Goal: Task Accomplishment & Management: Complete application form

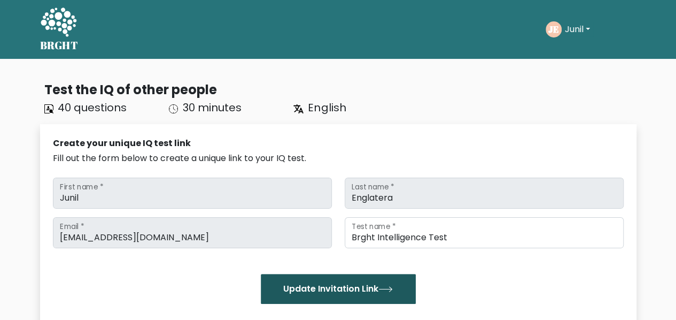
click at [350, 287] on button "Update Invitation Link" at bounding box center [338, 289] width 155 height 30
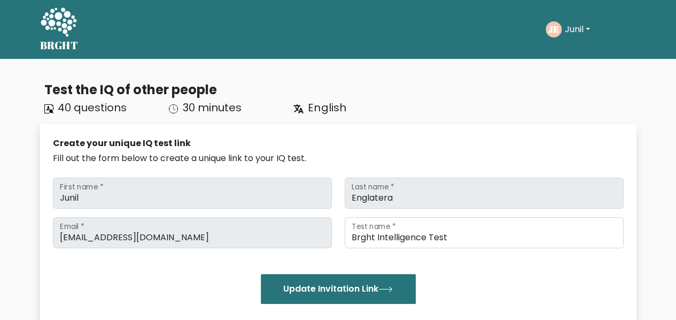
click at [581, 30] on button "Junil" at bounding box center [578, 29] width 32 height 14
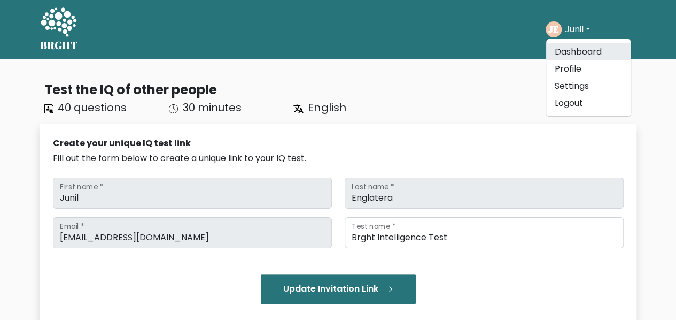
click at [589, 54] on link "Dashboard" at bounding box center [588, 51] width 84 height 17
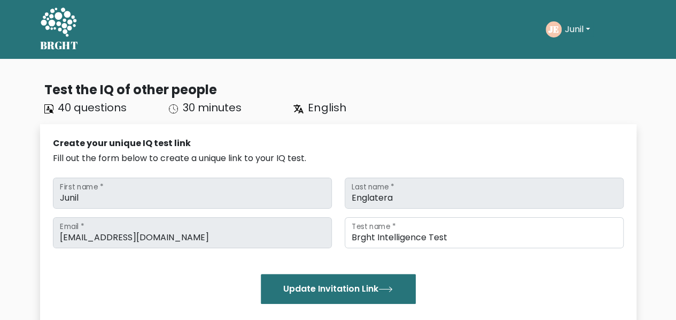
scroll to position [744, 0]
click at [576, 24] on button "Junil" at bounding box center [578, 29] width 32 height 14
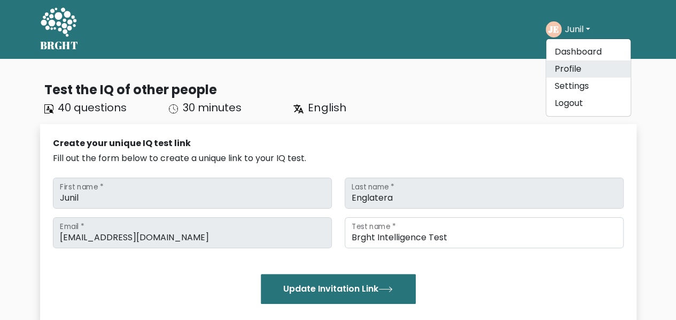
click at [576, 66] on link "Profile" at bounding box center [588, 68] width 84 height 17
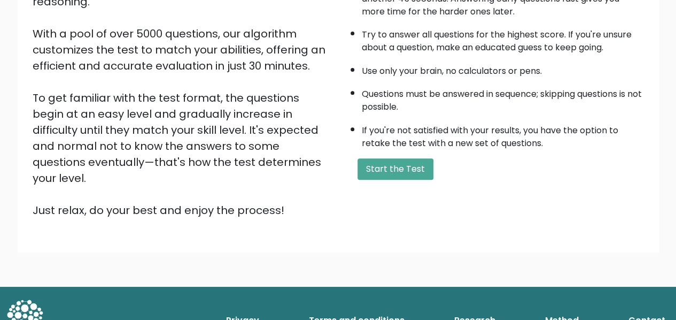
scroll to position [748, 0]
click at [368, 160] on button "Start the Test" at bounding box center [395, 168] width 76 height 21
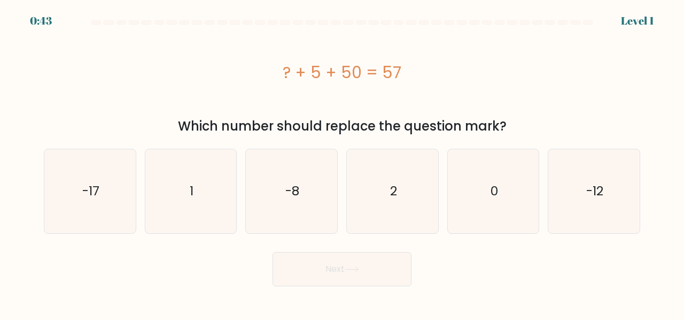
scroll to position [744, 0]
click at [376, 197] on icon "2" at bounding box center [393, 191] width 84 height 84
click at [343, 162] on input "d. 2" at bounding box center [342, 161] width 1 height 3
radio input "true"
click at [342, 276] on button "Next" at bounding box center [342, 269] width 139 height 34
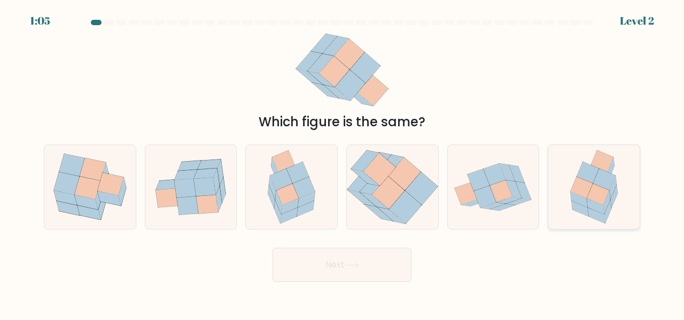
click at [595, 194] on icon at bounding box center [598, 194] width 22 height 21
click at [343, 162] on input "f." at bounding box center [342, 161] width 1 height 3
radio input "true"
click at [355, 266] on icon at bounding box center [352, 265] width 14 height 6
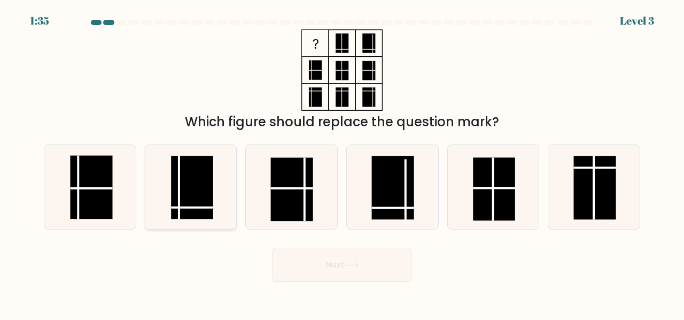
click at [201, 200] on rect at bounding box center [192, 187] width 42 height 63
click at [342, 162] on input "b." at bounding box center [342, 161] width 1 height 3
radio input "true"
click at [327, 271] on button "Next" at bounding box center [342, 264] width 139 height 34
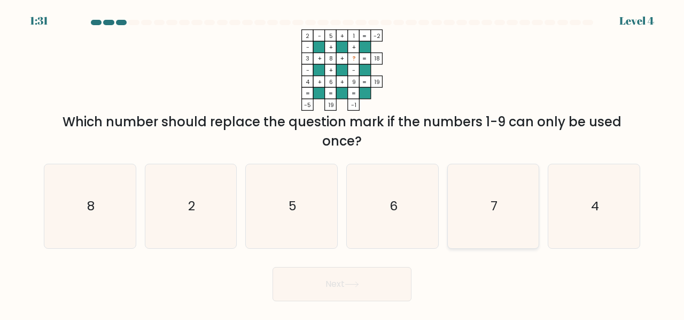
click at [516, 213] on icon "7" at bounding box center [494, 206] width 84 height 84
click at [343, 162] on input "e. 7" at bounding box center [342, 161] width 1 height 3
radio input "true"
click at [344, 293] on button "Next" at bounding box center [342, 284] width 139 height 34
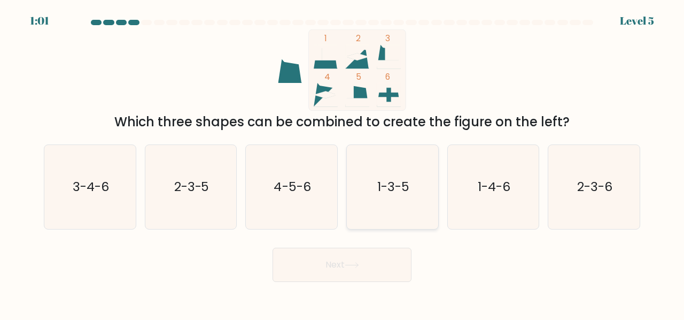
click at [405, 183] on text "1-3-5" at bounding box center [393, 186] width 32 height 18
click at [343, 162] on input "d. 1-3-5" at bounding box center [342, 161] width 1 height 3
radio input "true"
click at [344, 262] on button "Next" at bounding box center [342, 264] width 139 height 34
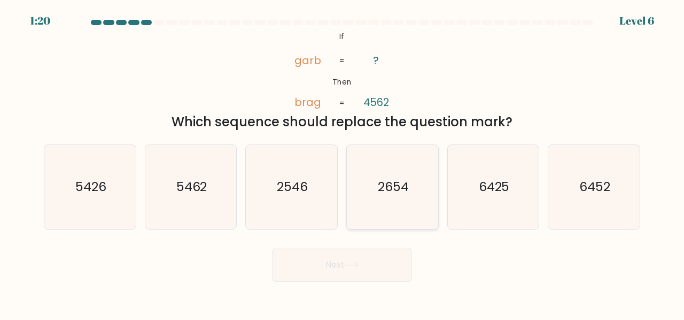
click at [395, 183] on text "2654" at bounding box center [393, 186] width 31 height 18
click at [343, 162] on input "d. 2654" at bounding box center [342, 161] width 1 height 3
radio input "true"
click at [367, 273] on button "Next" at bounding box center [342, 264] width 139 height 34
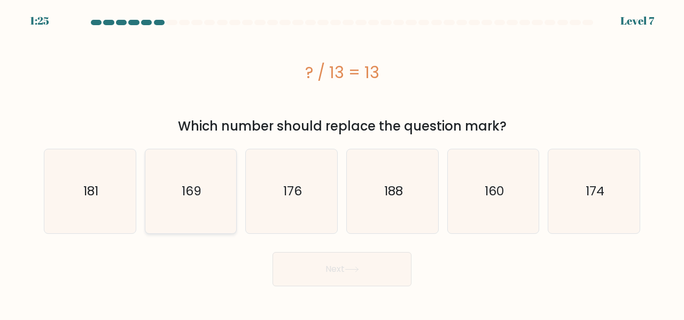
click at [204, 197] on icon "169" at bounding box center [191, 191] width 84 height 84
click at [342, 162] on input "b. 169" at bounding box center [342, 161] width 1 height 3
radio input "true"
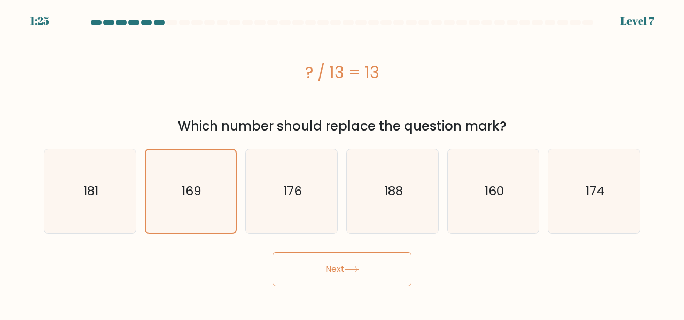
click at [304, 273] on button "Next" at bounding box center [342, 269] width 139 height 34
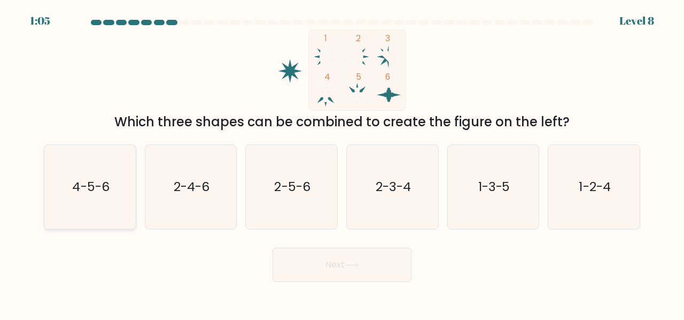
click at [90, 193] on text "4-5-6" at bounding box center [90, 186] width 37 height 18
click at [342, 162] on input "a. 4-5-6" at bounding box center [342, 161] width 1 height 3
radio input "true"
click at [347, 259] on button "Next" at bounding box center [342, 264] width 139 height 34
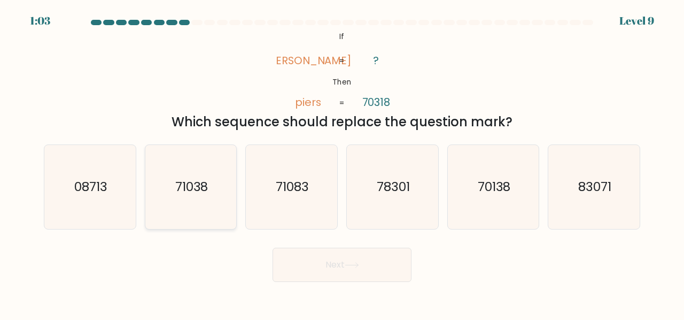
click at [208, 176] on icon "71038" at bounding box center [191, 187] width 84 height 84
click at [342, 162] on input "b. 71038" at bounding box center [342, 161] width 1 height 3
radio input "true"
click at [379, 267] on button "Next" at bounding box center [342, 264] width 139 height 34
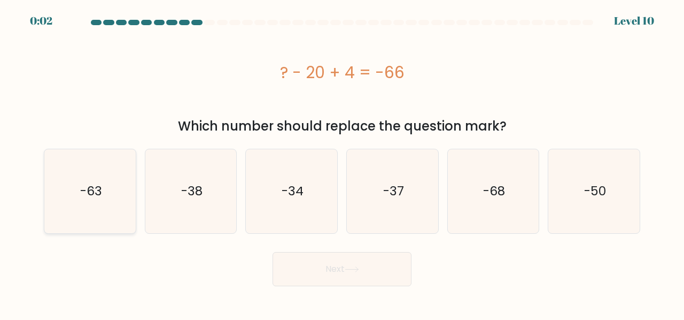
click at [68, 193] on icon "-63" at bounding box center [90, 191] width 84 height 84
click at [342, 162] on input "a. -63" at bounding box center [342, 161] width 1 height 3
radio input "true"
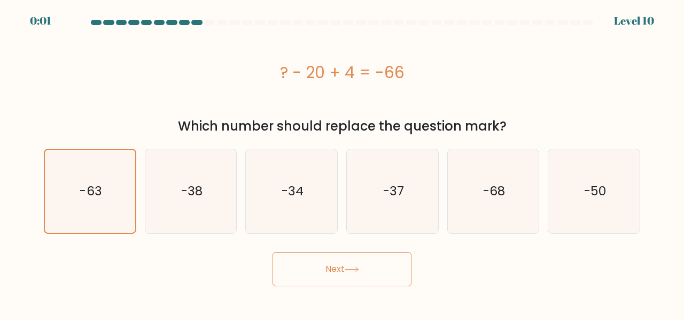
click at [317, 262] on button "Next" at bounding box center [342, 269] width 139 height 34
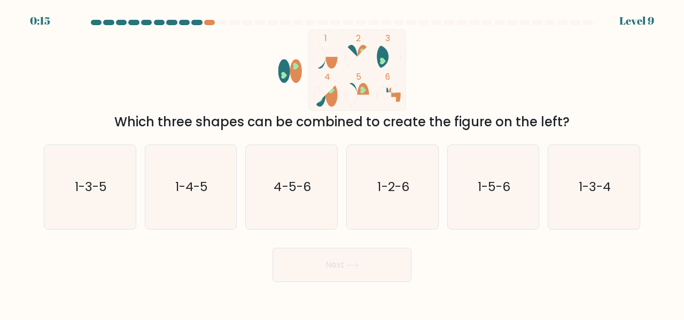
drag, startPoint x: 354, startPoint y: 52, endPoint x: 339, endPoint y: 54, distance: 15.6
click at [339, 54] on rect at bounding box center [357, 69] width 97 height 81
click at [106, 191] on text "1-3-5" at bounding box center [91, 186] width 32 height 18
click at [342, 162] on input "a. 1-3-5" at bounding box center [342, 161] width 1 height 3
radio input "true"
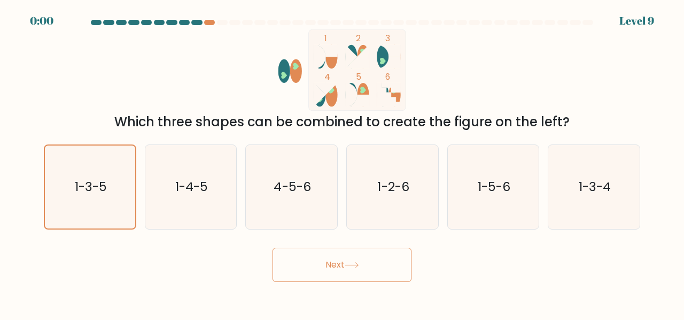
click at [331, 275] on button "Next" at bounding box center [342, 264] width 139 height 34
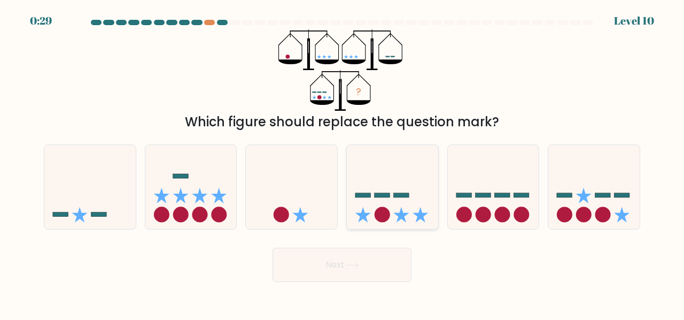
click at [374, 216] on icon at bounding box center [392, 186] width 91 height 75
click at [343, 162] on input "d." at bounding box center [342, 161] width 1 height 3
radio input "true"
click at [368, 278] on button "Next" at bounding box center [342, 264] width 139 height 34
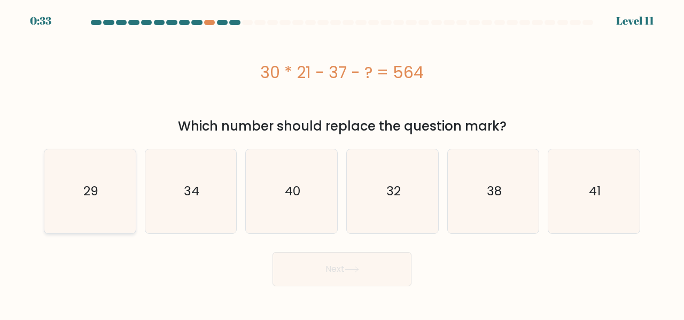
click at [95, 184] on text "29" at bounding box center [90, 191] width 15 height 18
click at [342, 162] on input "a. 29" at bounding box center [342, 161] width 1 height 3
radio input "true"
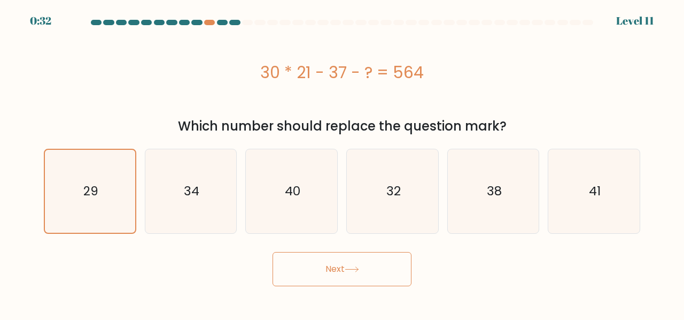
click at [354, 268] on icon at bounding box center [352, 269] width 14 height 6
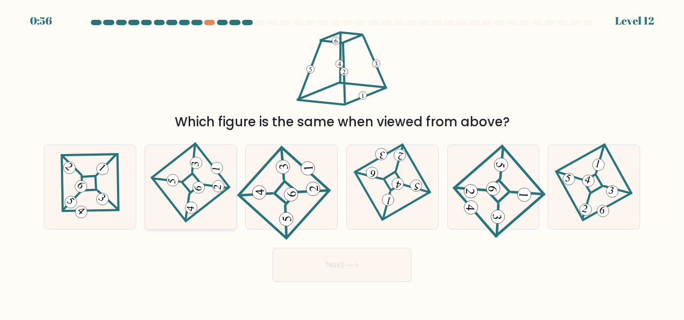
click at [192, 190] on icon at bounding box center [191, 186] width 58 height 67
click at [342, 162] on input "b." at bounding box center [342, 161] width 1 height 3
radio input "true"
click at [305, 261] on button "Next" at bounding box center [342, 264] width 139 height 34
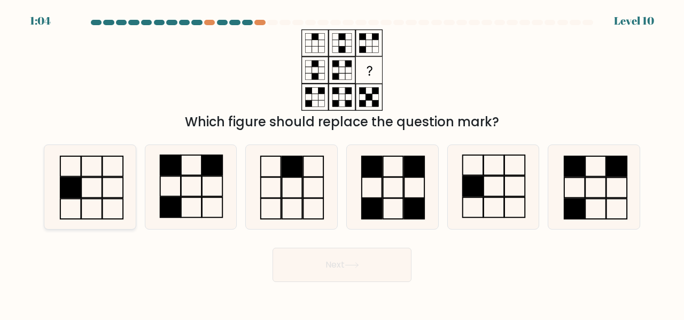
click at [90, 188] on icon at bounding box center [90, 187] width 84 height 84
click at [342, 162] on input "a." at bounding box center [342, 161] width 1 height 3
radio input "true"
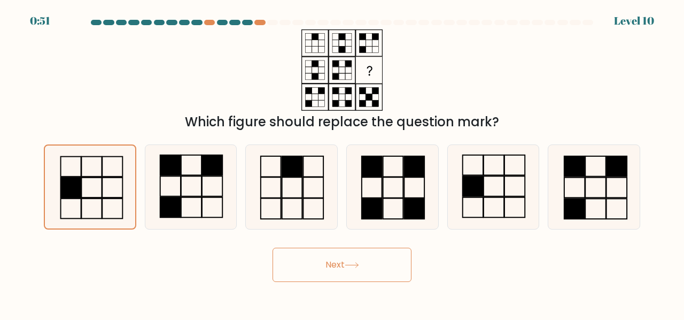
click at [326, 267] on button "Next" at bounding box center [342, 264] width 139 height 34
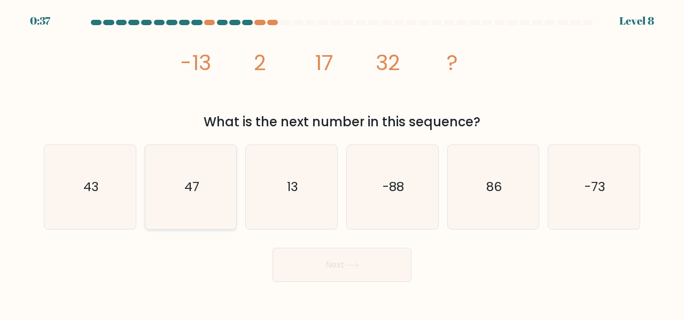
click at [195, 182] on text "47" at bounding box center [191, 186] width 15 height 18
click at [342, 162] on input "b. 47" at bounding box center [342, 161] width 1 height 3
radio input "true"
click at [389, 271] on button "Next" at bounding box center [342, 264] width 139 height 34
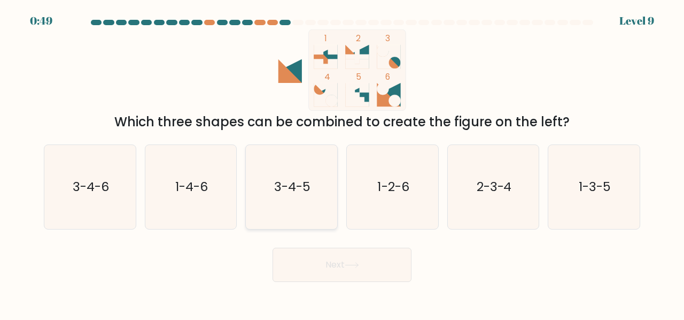
click at [307, 183] on text "3-4-5" at bounding box center [292, 186] width 36 height 18
click at [342, 162] on input "c. 3-4-5" at bounding box center [342, 161] width 1 height 3
radio input "true"
click at [341, 262] on button "Next" at bounding box center [342, 264] width 139 height 34
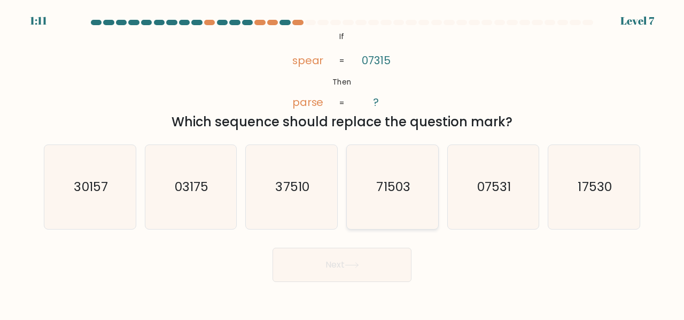
click at [378, 195] on text "71503" at bounding box center [393, 186] width 34 height 18
click at [343, 162] on input "d. 71503" at bounding box center [342, 161] width 1 height 3
radio input "true"
click at [338, 273] on button "Next" at bounding box center [342, 264] width 139 height 34
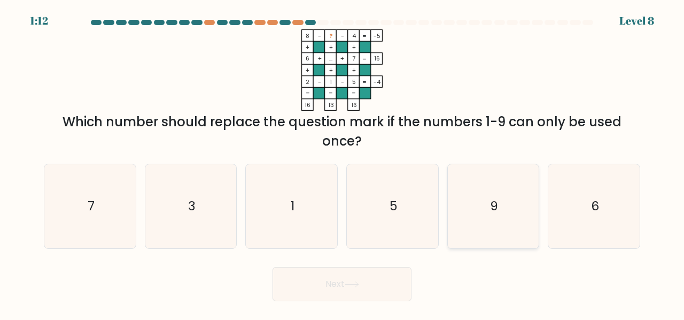
click at [514, 208] on icon "9" at bounding box center [494, 206] width 84 height 84
click at [343, 162] on input "e. 9" at bounding box center [342, 161] width 1 height 3
radio input "true"
click at [366, 280] on button "Next" at bounding box center [342, 284] width 139 height 34
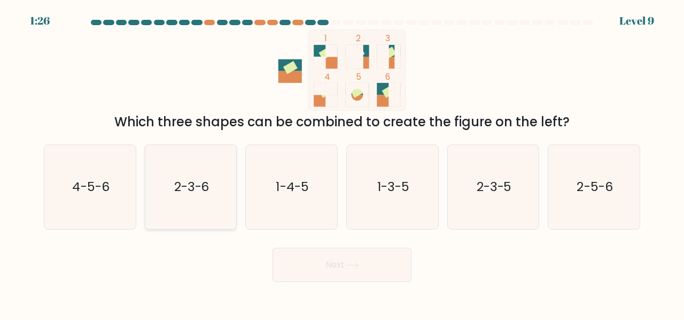
click at [218, 186] on icon "2-3-6" at bounding box center [191, 187] width 84 height 84
click at [342, 162] on input "b. 2-3-6" at bounding box center [342, 161] width 1 height 3
radio input "true"
click at [326, 256] on button "Next" at bounding box center [342, 264] width 139 height 34
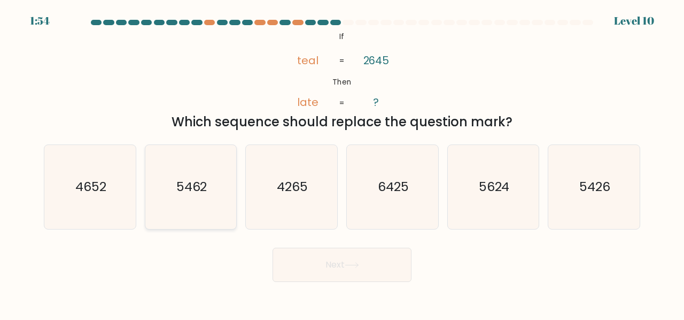
click at [193, 189] on text "5462" at bounding box center [191, 186] width 31 height 18
click at [342, 162] on input "b. 5462" at bounding box center [342, 161] width 1 height 3
radio input "true"
click at [329, 262] on button "Next" at bounding box center [342, 264] width 139 height 34
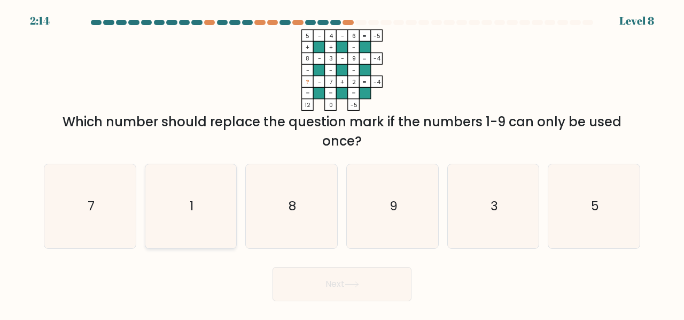
drag, startPoint x: 232, startPoint y: 206, endPoint x: 222, endPoint y: 217, distance: 15.5
drag, startPoint x: 220, startPoint y: 220, endPoint x: 191, endPoint y: 213, distance: 29.6
type textarea "1"
click at [191, 213] on text "1" at bounding box center [192, 206] width 4 height 18
click at [192, 217] on icon "1" at bounding box center [191, 206] width 84 height 84
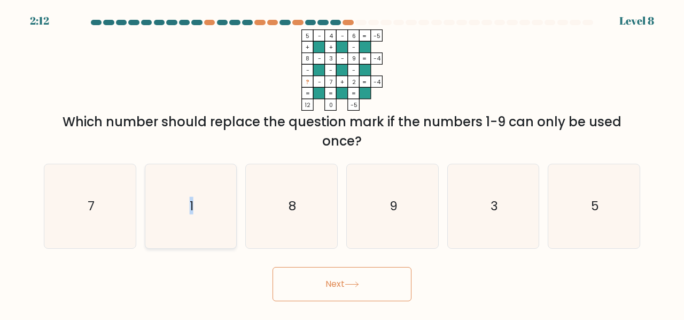
click at [342, 162] on input "b. 1" at bounding box center [342, 161] width 1 height 3
radio input "true"
click at [297, 279] on button "Next" at bounding box center [342, 284] width 139 height 34
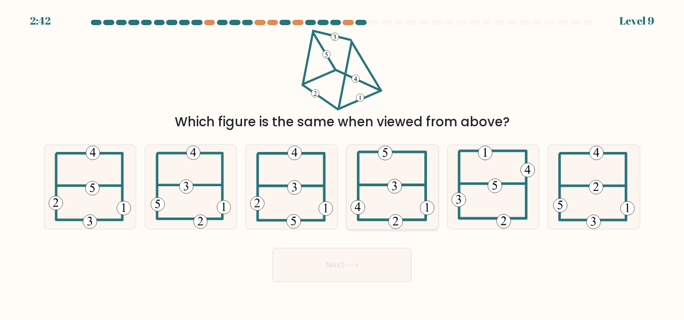
click at [382, 202] on icon at bounding box center [393, 187] width 84 height 84
click at [343, 162] on input "d." at bounding box center [342, 161] width 1 height 3
radio input "true"
click at [374, 252] on button "Next" at bounding box center [342, 264] width 139 height 34
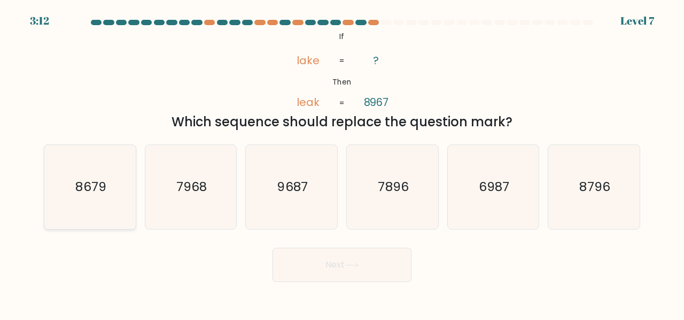
click at [93, 199] on icon "8679" at bounding box center [90, 187] width 84 height 84
click at [342, 162] on input "a. 8679" at bounding box center [342, 161] width 1 height 3
radio input "true"
click at [330, 267] on button "Next" at bounding box center [342, 264] width 139 height 34
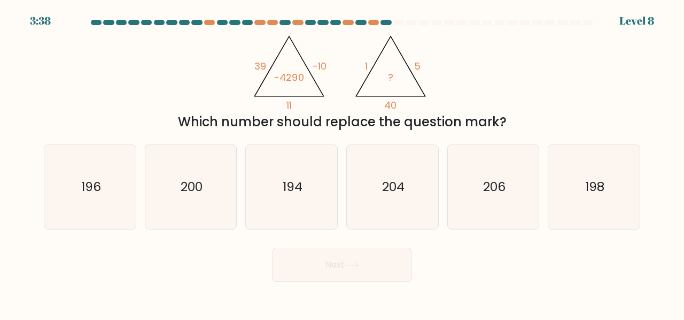
click at [380, 141] on div "a. 196 b. 200" at bounding box center [342, 183] width 605 height 94
click at [97, 199] on icon "196" at bounding box center [90, 187] width 84 height 84
click at [342, 162] on input "a. 196" at bounding box center [342, 161] width 1 height 3
radio input "true"
click at [341, 258] on button "Next" at bounding box center [342, 264] width 139 height 34
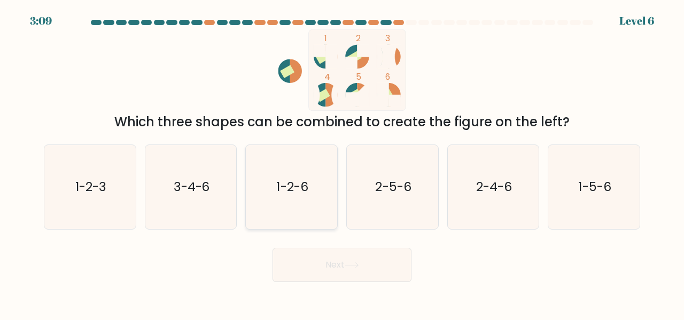
click at [328, 194] on icon "1-2-6" at bounding box center [292, 187] width 84 height 84
click at [342, 162] on input "c. 1-2-6" at bounding box center [342, 161] width 1 height 3
radio input "true"
click at [346, 265] on button "Next" at bounding box center [342, 264] width 139 height 34
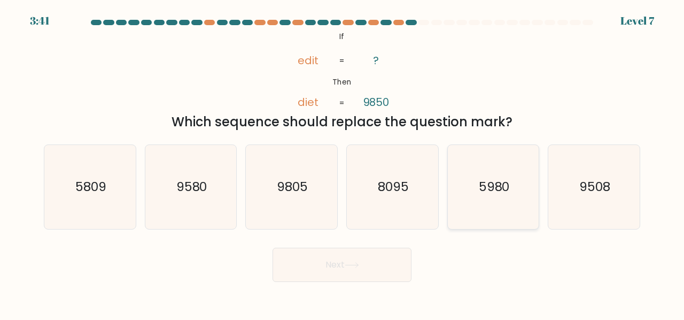
click at [484, 182] on text "5980" at bounding box center [494, 186] width 31 height 18
click at [343, 162] on input "e. 5980" at bounding box center [342, 161] width 1 height 3
radio input "true"
click at [348, 263] on icon at bounding box center [352, 265] width 14 height 6
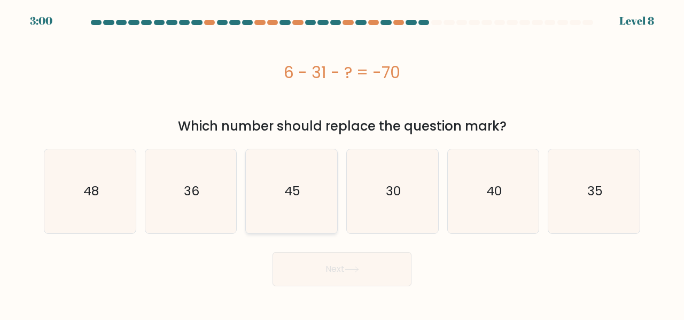
click at [310, 217] on icon "45" at bounding box center [292, 191] width 84 height 84
click at [342, 162] on input "c. 45" at bounding box center [342, 161] width 1 height 3
radio input "true"
click at [324, 263] on button "Next" at bounding box center [342, 269] width 139 height 34
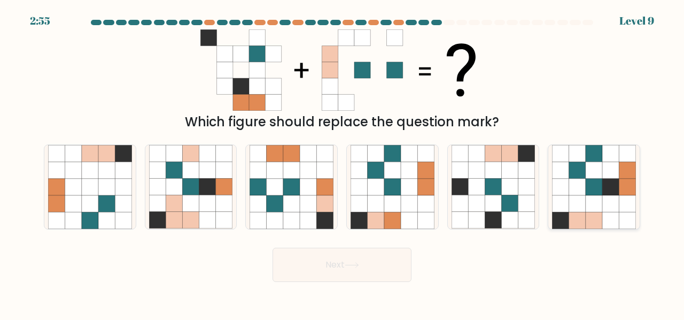
click at [592, 175] on icon at bounding box center [594, 170] width 17 height 17
click at [343, 162] on input "f." at bounding box center [342, 161] width 1 height 3
radio input "true"
click at [324, 261] on button "Next" at bounding box center [342, 264] width 139 height 34
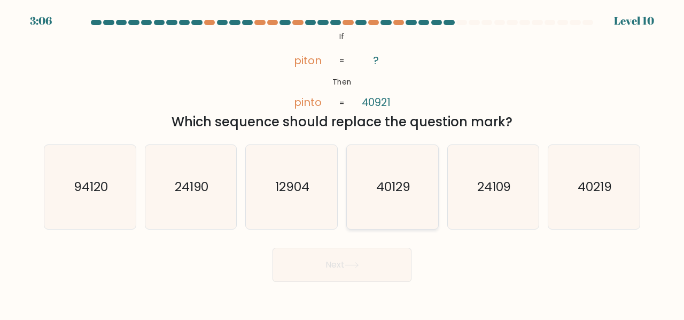
click at [382, 189] on text "40129" at bounding box center [393, 186] width 34 height 18
click at [343, 162] on input "d. 40129" at bounding box center [342, 161] width 1 height 3
radio input "true"
click at [354, 256] on button "Next" at bounding box center [342, 264] width 139 height 34
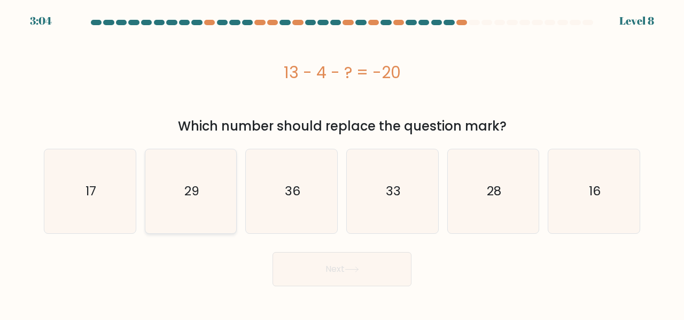
click at [206, 187] on icon "29" at bounding box center [191, 191] width 84 height 84
click at [342, 162] on input "b. 29" at bounding box center [342, 161] width 1 height 3
radio input "true"
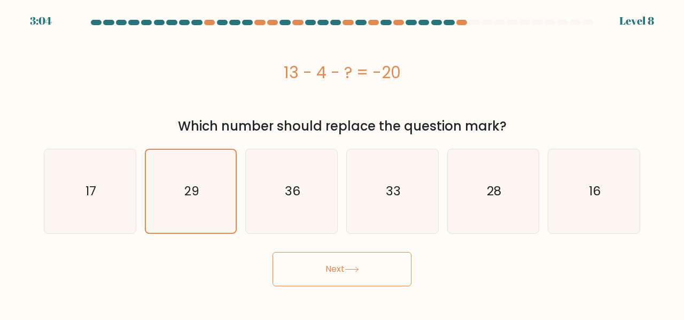
click at [346, 260] on button "Next" at bounding box center [342, 269] width 139 height 34
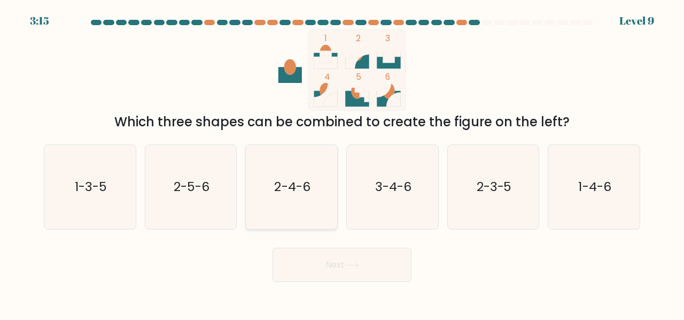
click at [301, 198] on icon "2-4-6" at bounding box center [292, 187] width 84 height 84
click at [342, 162] on input "c. 2-4-6" at bounding box center [342, 161] width 1 height 3
radio input "true"
click at [337, 261] on button "Next" at bounding box center [342, 264] width 139 height 34
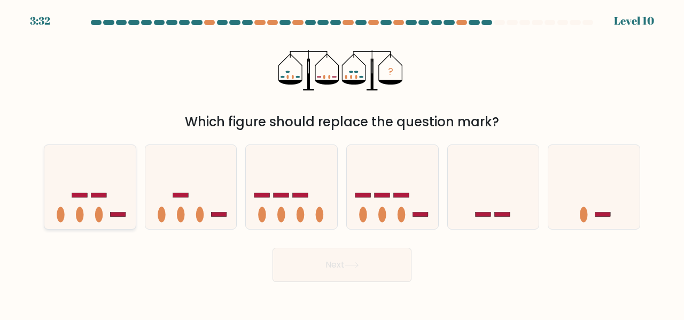
click at [87, 222] on icon at bounding box center [89, 186] width 91 height 75
click at [342, 162] on input "a." at bounding box center [342, 161] width 1 height 3
radio input "true"
click at [332, 246] on div "Next" at bounding box center [341, 262] width 609 height 40
click at [332, 255] on button "Next" at bounding box center [342, 264] width 139 height 34
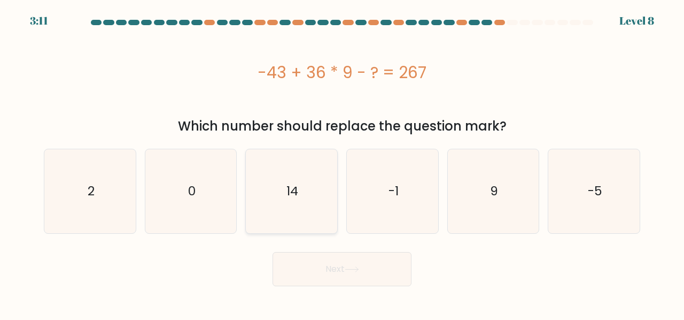
click at [278, 198] on icon "14" at bounding box center [292, 191] width 84 height 84
click at [342, 162] on input "c. 14" at bounding box center [342, 161] width 1 height 3
radio input "true"
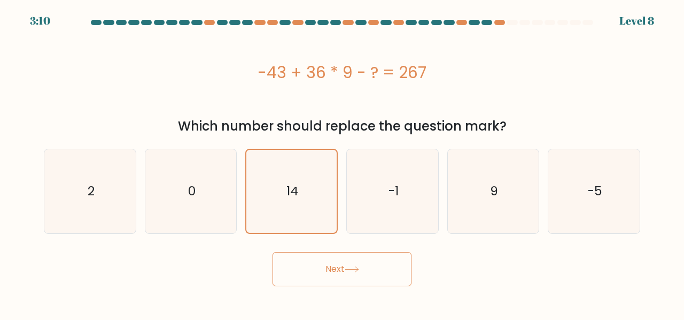
click at [358, 278] on button "Next" at bounding box center [342, 269] width 139 height 34
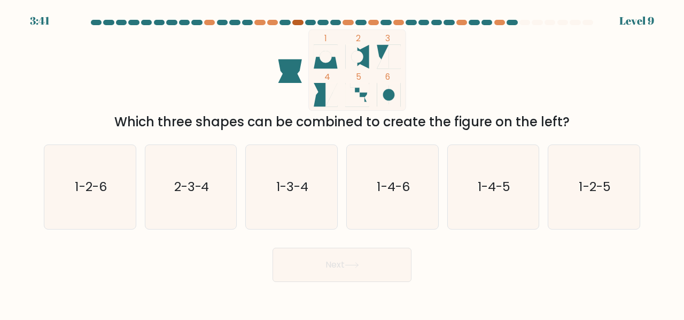
click at [299, 23] on div at bounding box center [297, 22] width 11 height 5
click at [348, 22] on div at bounding box center [348, 22] width 11 height 5
click at [104, 198] on icon "1-2-6" at bounding box center [90, 187] width 84 height 84
click at [342, 162] on input "a. 1-2-6" at bounding box center [342, 161] width 1 height 3
radio input "true"
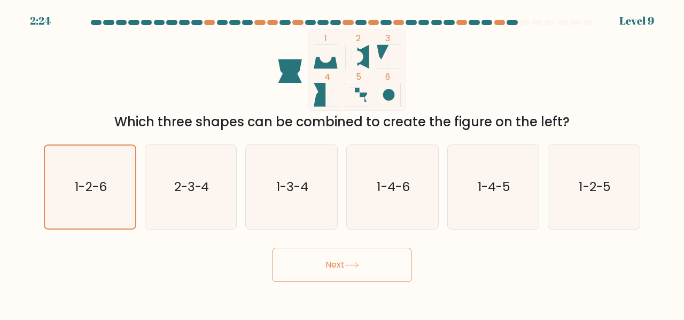
click at [322, 250] on button "Next" at bounding box center [342, 264] width 139 height 34
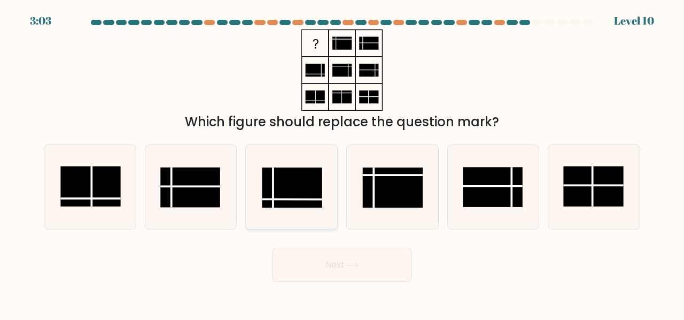
click at [302, 183] on rect at bounding box center [292, 187] width 60 height 40
click at [342, 162] on input "c." at bounding box center [342, 161] width 1 height 3
radio input "true"
click at [355, 266] on icon at bounding box center [352, 265] width 14 height 6
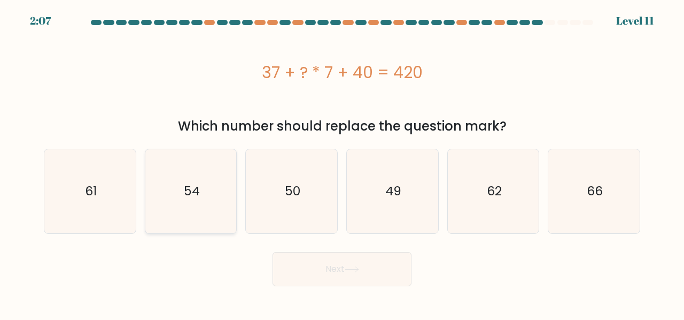
click at [203, 195] on icon "54" at bounding box center [191, 191] width 84 height 84
click at [342, 162] on input "b. 54" at bounding box center [342, 161] width 1 height 3
radio input "true"
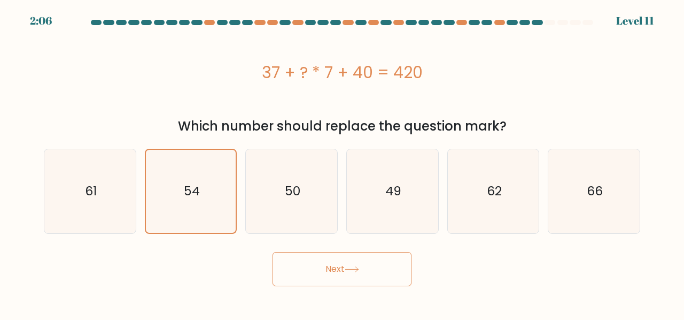
click at [352, 273] on button "Next" at bounding box center [342, 269] width 139 height 34
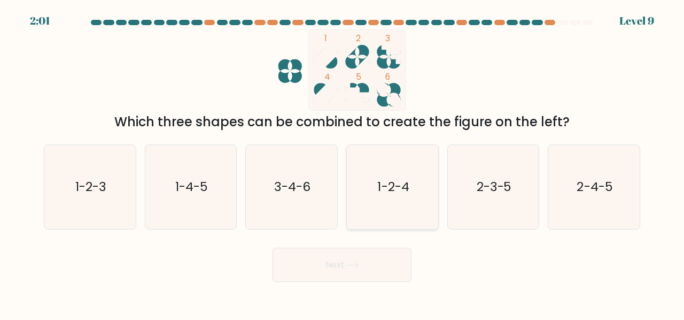
click at [385, 209] on icon "1-2-4" at bounding box center [393, 187] width 84 height 84
click at [343, 162] on input "d. 1-2-4" at bounding box center [342, 161] width 1 height 3
radio input "true"
click at [355, 264] on icon at bounding box center [352, 265] width 14 height 6
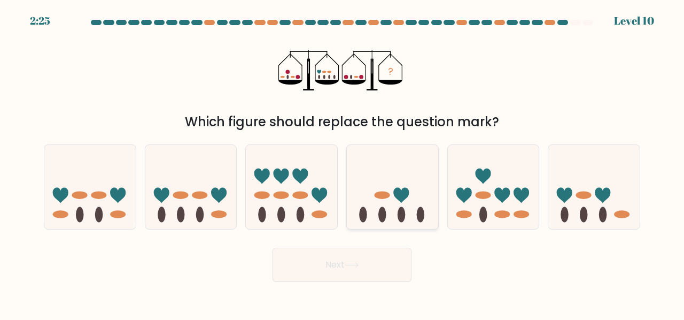
click at [414, 195] on icon at bounding box center [392, 186] width 91 height 75
click at [343, 162] on input "d." at bounding box center [342, 161] width 1 height 3
radio input "true"
click at [351, 254] on button "Next" at bounding box center [342, 264] width 139 height 34
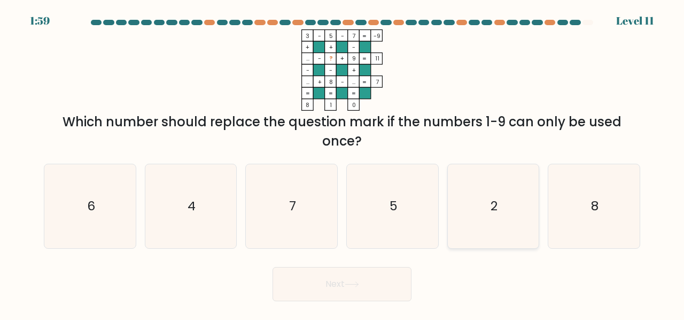
click at [487, 210] on icon "2" at bounding box center [494, 206] width 84 height 84
click at [343, 162] on input "e. 2" at bounding box center [342, 161] width 1 height 3
radio input "true"
click at [372, 281] on button "Next" at bounding box center [342, 284] width 139 height 34
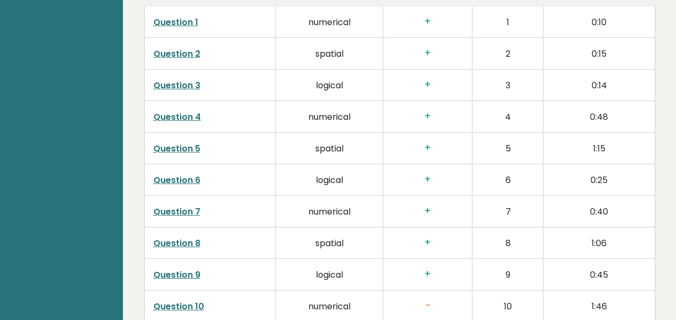
scroll to position [1657, 0]
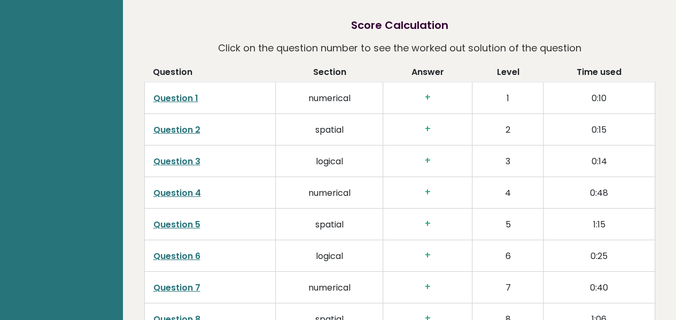
click at [178, 92] on link "Question 1" at bounding box center [175, 98] width 45 height 12
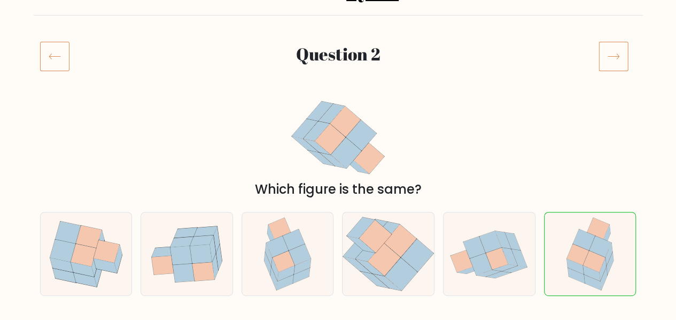
scroll to position [744, 0]
click at [607, 63] on icon at bounding box center [613, 56] width 30 height 30
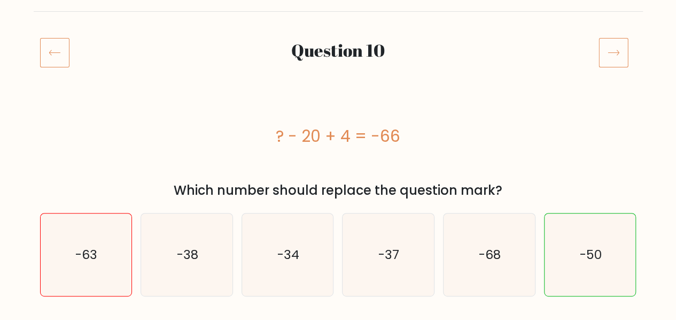
scroll to position [107, 0]
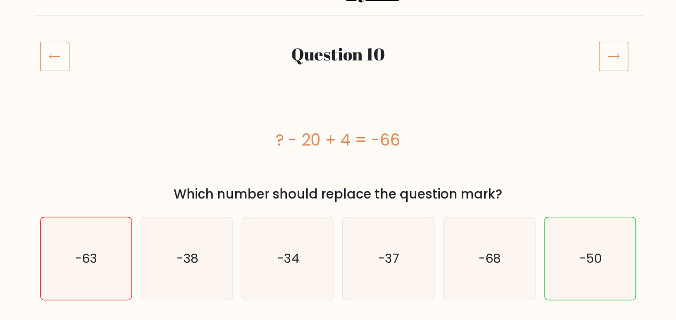
click at [617, 60] on icon at bounding box center [613, 56] width 30 height 30
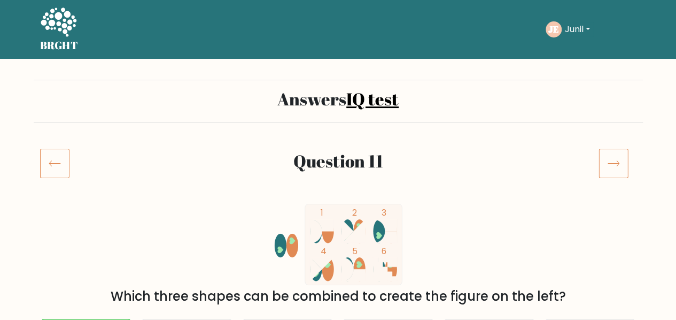
click at [579, 32] on button "Junil" at bounding box center [578, 29] width 32 height 14
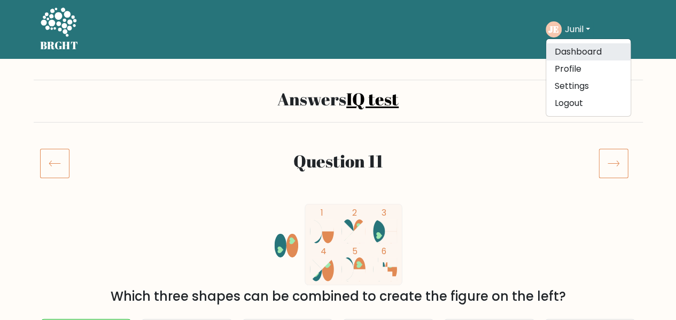
click at [578, 44] on link "Dashboard" at bounding box center [588, 51] width 84 height 17
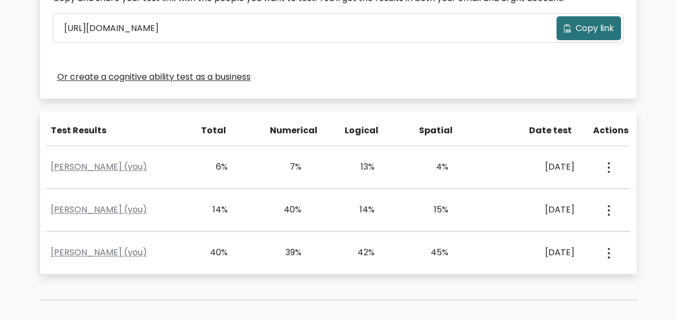
scroll to position [374, 0]
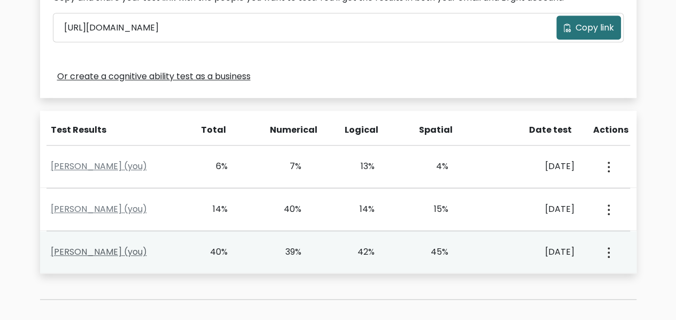
click at [92, 247] on link "[PERSON_NAME] (you)" at bounding box center [99, 251] width 96 height 12
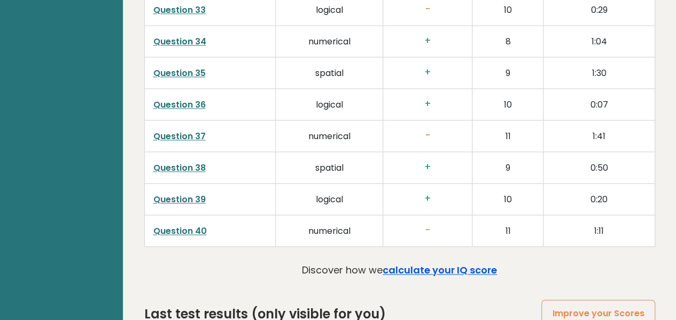
scroll to position [2860, 0]
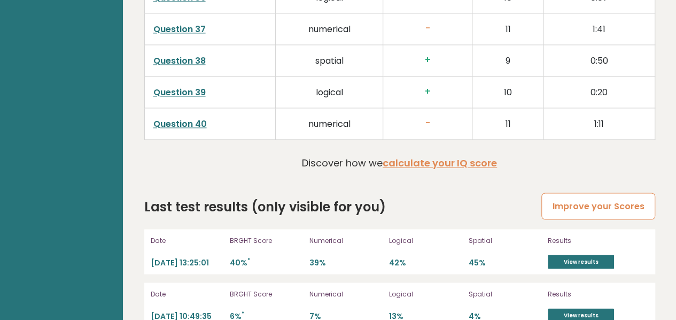
click at [588, 192] on link "Improve your Scores" at bounding box center [597, 205] width 113 height 27
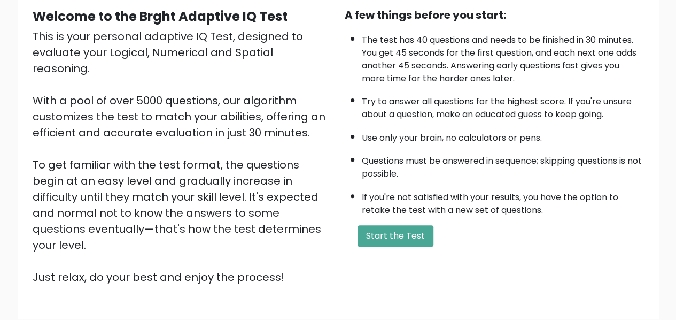
scroll to position [107, 0]
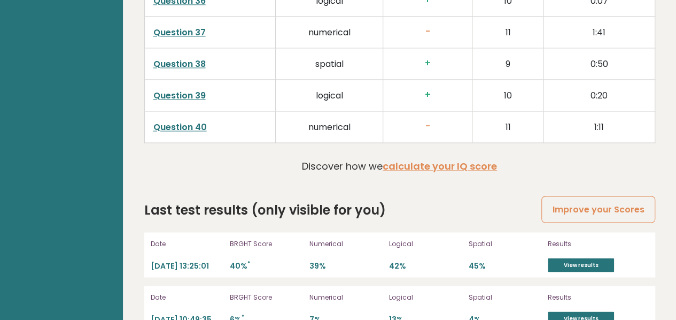
scroll to position [2860, 0]
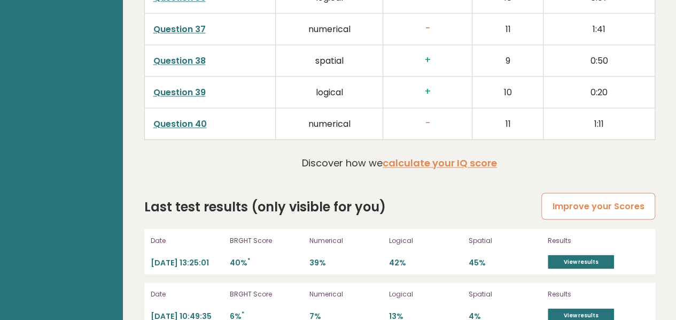
click at [568, 192] on link "Improve your Scores" at bounding box center [597, 205] width 113 height 27
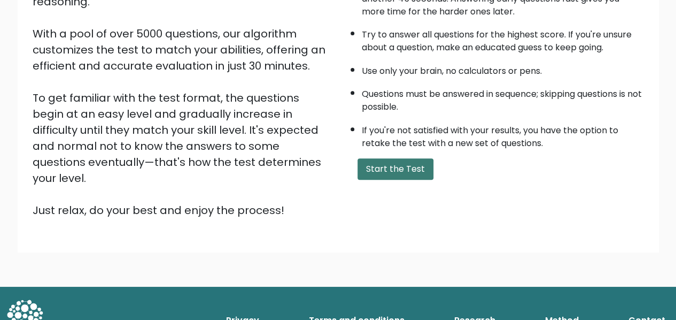
scroll to position [748, 0]
click at [397, 169] on button "Start the Test" at bounding box center [395, 168] width 76 height 21
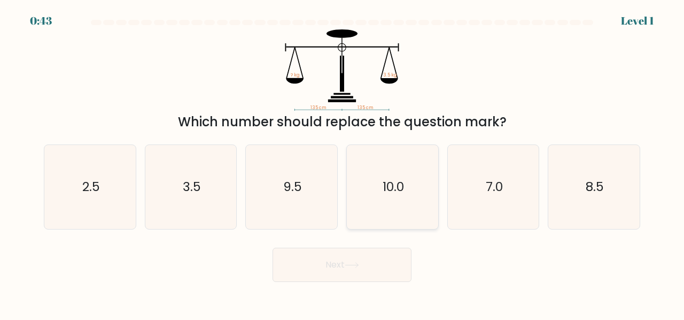
scroll to position [744, 0]
click at [198, 195] on icon "3.5" at bounding box center [191, 187] width 84 height 84
click at [342, 162] on input "b. 3.5" at bounding box center [342, 161] width 1 height 3
radio input "true"
click at [339, 275] on button "Next" at bounding box center [342, 264] width 139 height 34
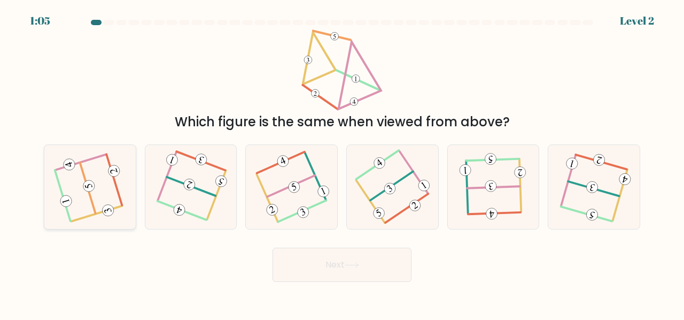
click at [96, 207] on icon at bounding box center [90, 186] width 67 height 67
click at [342, 162] on input "a." at bounding box center [342, 161] width 1 height 3
radio input "true"
click at [346, 279] on button "Next" at bounding box center [342, 264] width 139 height 34
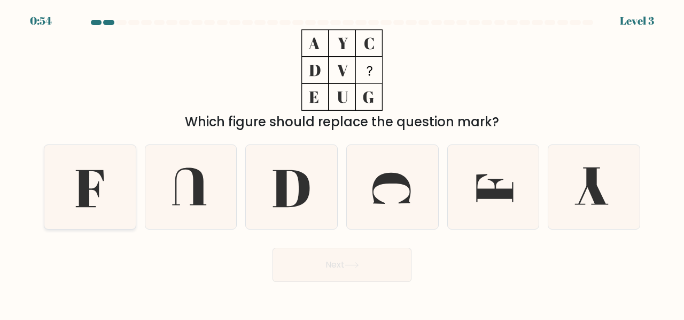
click at [75, 184] on icon at bounding box center [90, 187] width 84 height 84
click at [342, 162] on input "a." at bounding box center [342, 161] width 1 height 3
radio input "true"
click at [224, 186] on icon at bounding box center [191, 187] width 84 height 84
click at [342, 162] on input "b." at bounding box center [342, 161] width 1 height 3
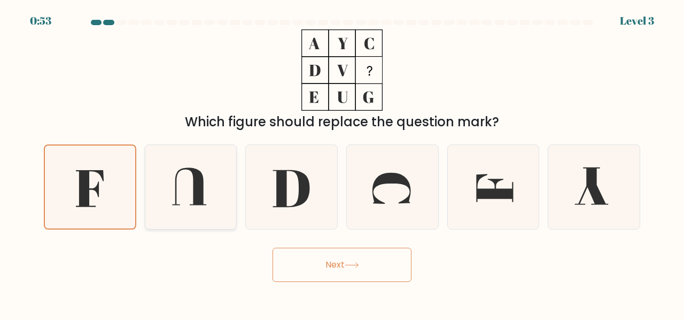
radio input "true"
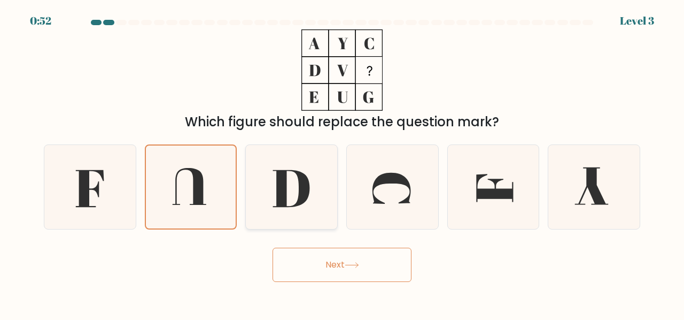
click at [255, 176] on icon at bounding box center [292, 187] width 84 height 84
click at [342, 162] on input "c." at bounding box center [342, 161] width 1 height 3
radio input "true"
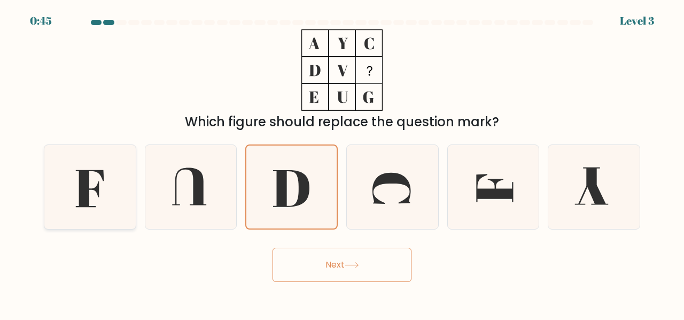
click at [77, 192] on icon at bounding box center [90, 187] width 84 height 84
click at [342, 162] on input "a." at bounding box center [342, 161] width 1 height 3
radio input "true"
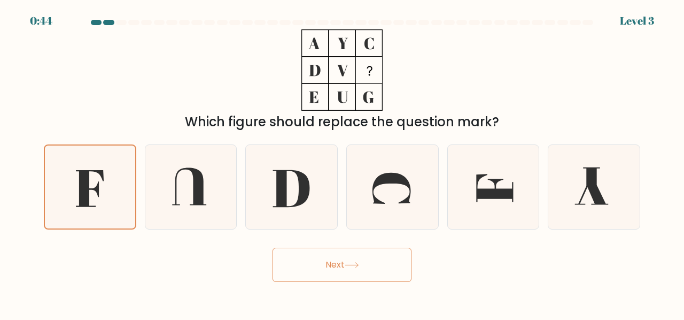
click at [317, 272] on button "Next" at bounding box center [342, 264] width 139 height 34
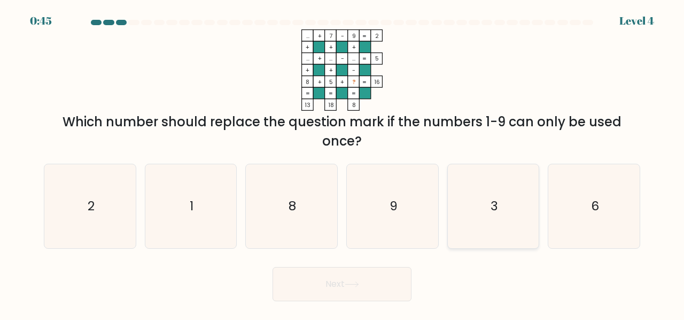
click at [470, 207] on icon "3" at bounding box center [494, 206] width 84 height 84
click at [343, 162] on input "e. 3" at bounding box center [342, 161] width 1 height 3
radio input "true"
click at [357, 291] on button "Next" at bounding box center [342, 284] width 139 height 34
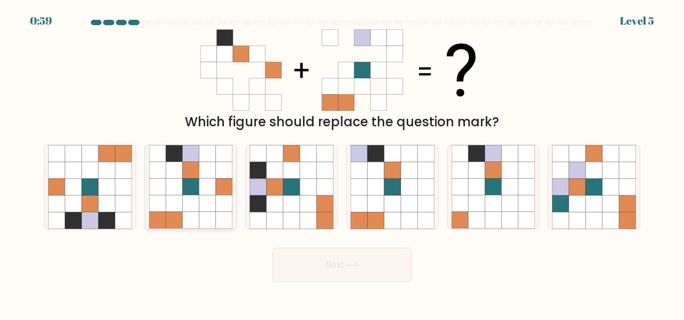
click at [175, 204] on icon at bounding box center [174, 203] width 17 height 17
click at [342, 162] on input "b." at bounding box center [342, 161] width 1 height 3
radio input "true"
click at [358, 276] on button "Next" at bounding box center [342, 264] width 139 height 34
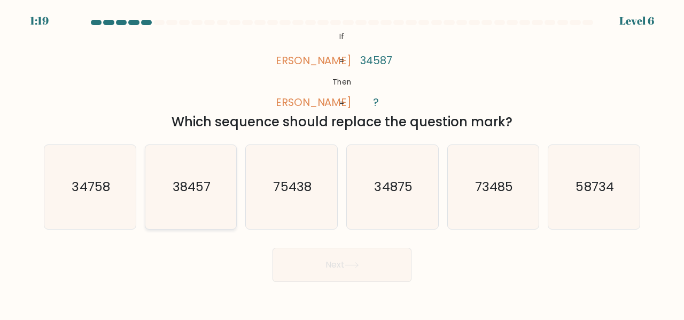
click at [195, 201] on icon "38457" at bounding box center [191, 187] width 84 height 84
click at [342, 162] on input "b. 38457" at bounding box center [342, 161] width 1 height 3
radio input "true"
click at [310, 253] on button "Next" at bounding box center [342, 264] width 139 height 34
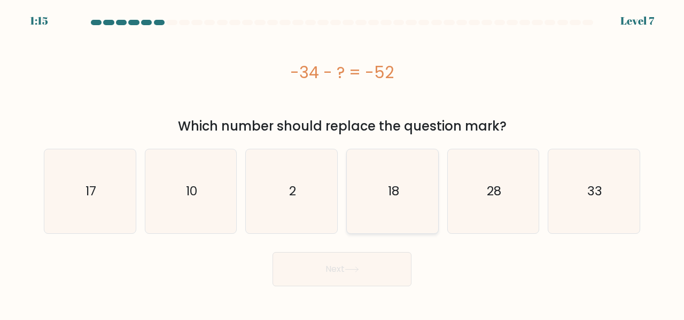
click at [367, 198] on icon "18" at bounding box center [393, 191] width 84 height 84
click at [343, 162] on input "d. 18" at bounding box center [342, 161] width 1 height 3
radio input "true"
click at [354, 282] on button "Next" at bounding box center [342, 269] width 139 height 34
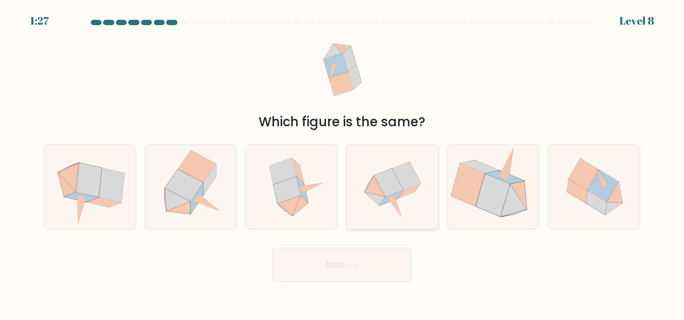
click at [384, 206] on icon at bounding box center [393, 187] width 84 height 84
click at [343, 162] on input "d." at bounding box center [342, 161] width 1 height 3
radio input "true"
click at [366, 263] on button "Next" at bounding box center [342, 264] width 139 height 34
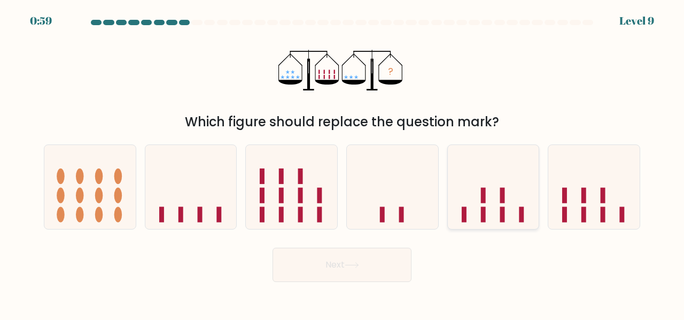
click at [514, 203] on icon at bounding box center [493, 186] width 91 height 75
click at [343, 162] on input "e." at bounding box center [342, 161] width 1 height 3
radio input "true"
click at [368, 261] on button "Next" at bounding box center [342, 264] width 139 height 34
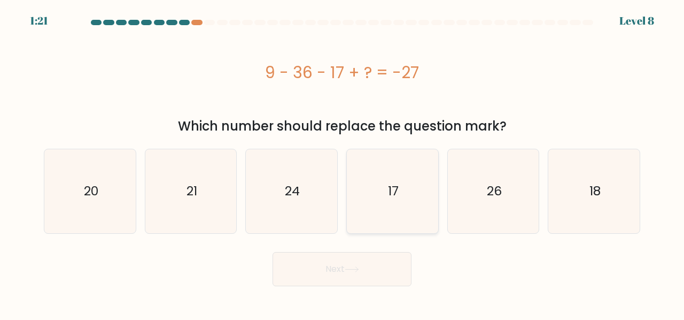
click at [396, 204] on icon "17" at bounding box center [393, 191] width 84 height 84
click at [343, 162] on input "d. 17" at bounding box center [342, 161] width 1 height 3
radio input "true"
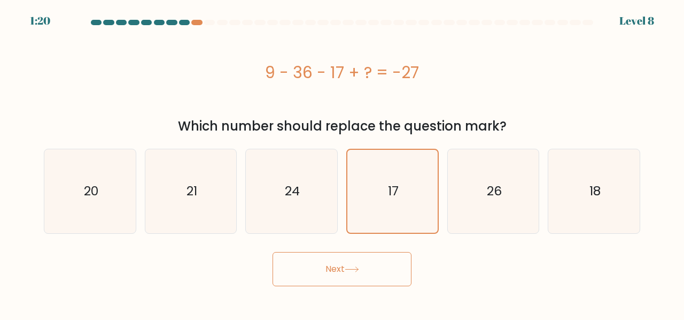
click at [371, 270] on button "Next" at bounding box center [342, 269] width 139 height 34
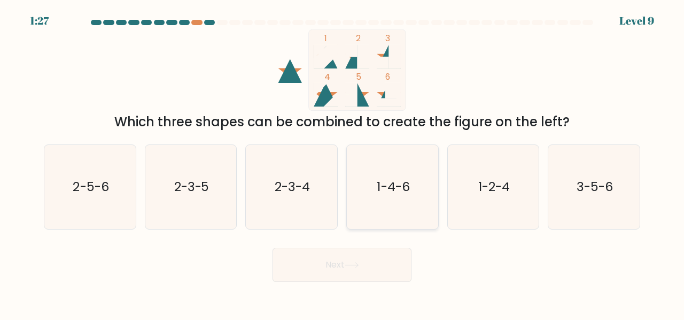
click at [359, 190] on icon "1-4-6" at bounding box center [393, 187] width 84 height 84
click at [343, 162] on input "d. 1-4-6" at bounding box center [342, 161] width 1 height 3
radio input "true"
click at [325, 256] on button "Next" at bounding box center [342, 264] width 139 height 34
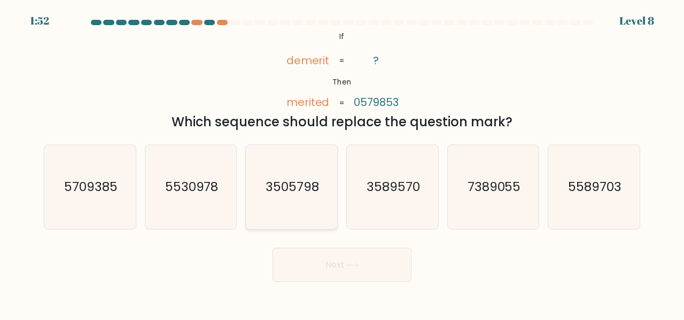
click at [276, 188] on text "3505798" at bounding box center [292, 186] width 53 height 18
click at [342, 162] on input "c. 3505798" at bounding box center [342, 161] width 1 height 3
radio input "true"
click at [346, 261] on button "Next" at bounding box center [342, 264] width 139 height 34
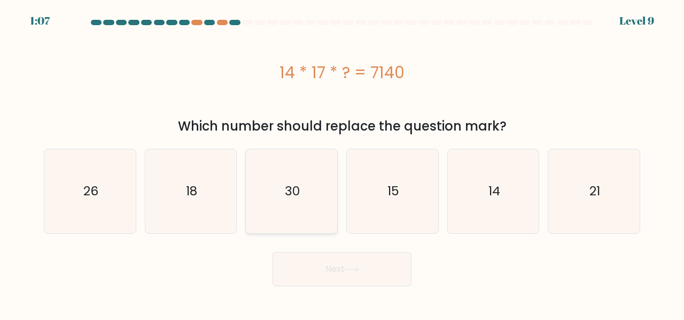
click at [287, 196] on text "30" at bounding box center [292, 191] width 15 height 18
click at [342, 162] on input "c. 30" at bounding box center [342, 161] width 1 height 3
radio input "true"
click at [346, 270] on button "Next" at bounding box center [342, 269] width 139 height 34
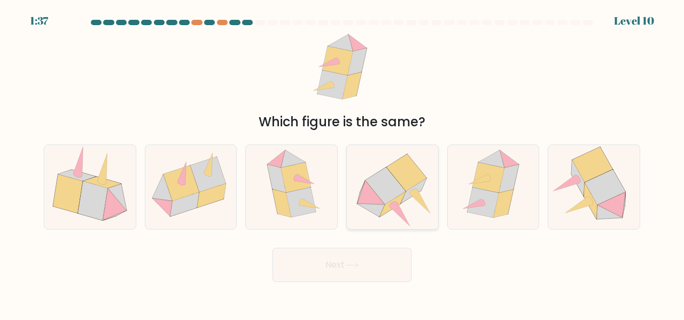
click at [384, 202] on icon at bounding box center [386, 185] width 40 height 37
click at [343, 162] on input "d." at bounding box center [342, 161] width 1 height 3
radio input "true"
click at [384, 262] on button "Next" at bounding box center [342, 264] width 139 height 34
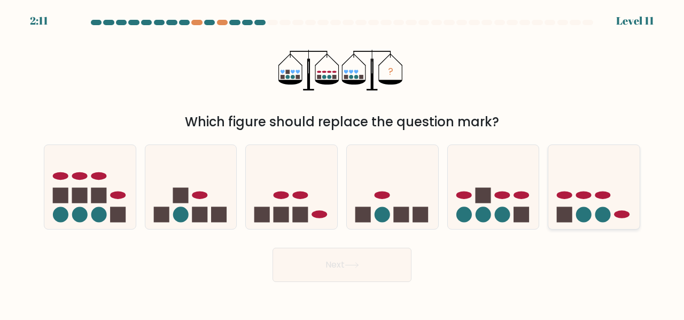
click at [563, 181] on icon at bounding box center [593, 186] width 91 height 75
click at [343, 162] on input "f." at bounding box center [342, 161] width 1 height 3
radio input "true"
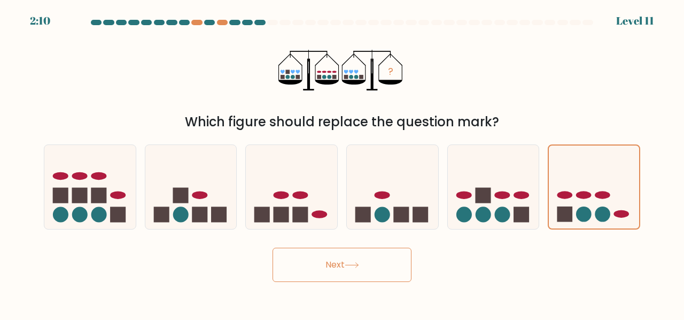
click at [328, 274] on button "Next" at bounding box center [342, 264] width 139 height 34
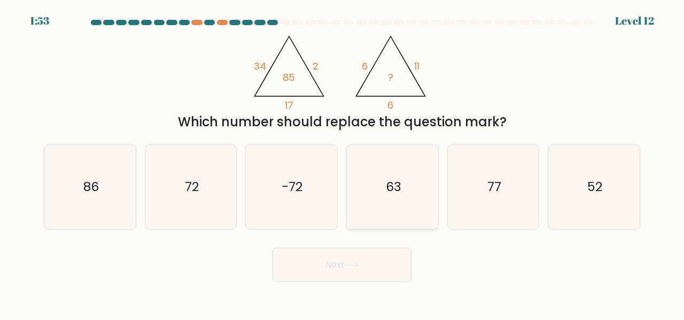
click at [352, 172] on icon "63" at bounding box center [393, 187] width 84 height 84
click at [343, 162] on input "d. 63" at bounding box center [342, 161] width 1 height 3
radio input "true"
click at [354, 256] on button "Next" at bounding box center [342, 264] width 139 height 34
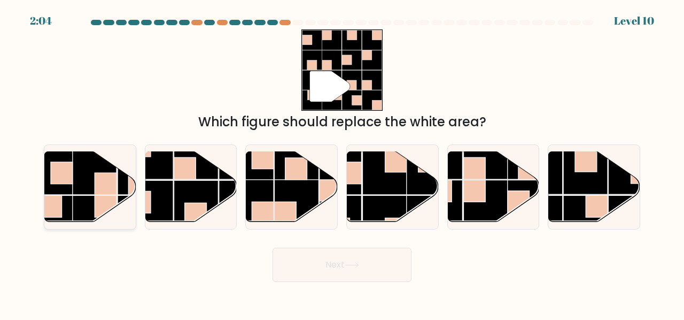
click at [87, 209] on rect at bounding box center [94, 217] width 44 height 44
click at [342, 162] on input "a." at bounding box center [342, 161] width 1 height 3
radio input "true"
click at [373, 268] on button "Next" at bounding box center [342, 264] width 139 height 34
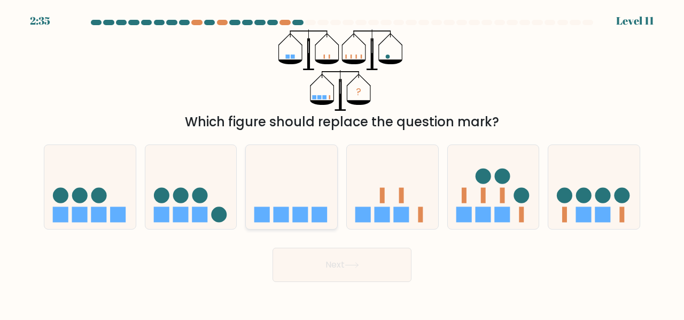
click at [330, 217] on icon at bounding box center [291, 186] width 91 height 75
click at [342, 162] on input "c." at bounding box center [342, 161] width 1 height 3
radio input "true"
click at [571, 201] on icon at bounding box center [593, 186] width 91 height 75
click at [343, 162] on input "f." at bounding box center [342, 161] width 1 height 3
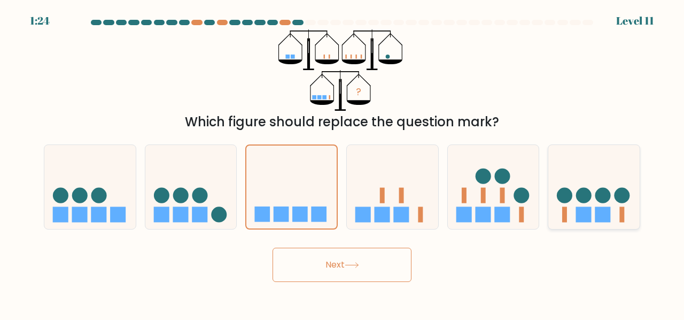
radio input "true"
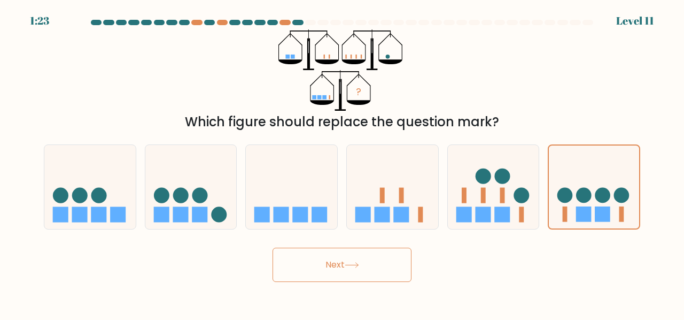
click at [299, 270] on button "Next" at bounding box center [342, 264] width 139 height 34
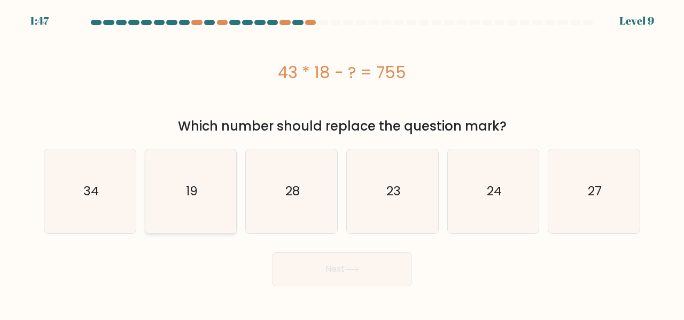
click at [202, 204] on icon "19" at bounding box center [191, 191] width 84 height 84
click at [342, 162] on input "b. 19" at bounding box center [342, 161] width 1 height 3
radio input "true"
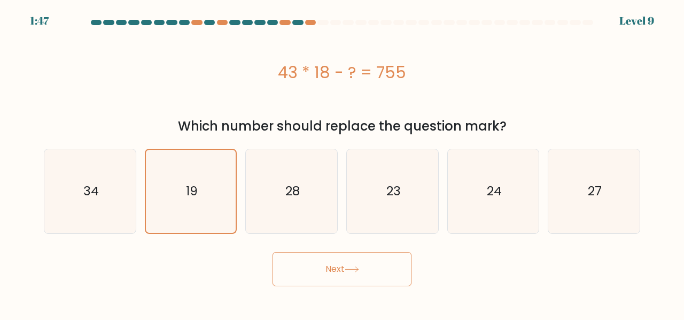
click at [279, 262] on button "Next" at bounding box center [342, 269] width 139 height 34
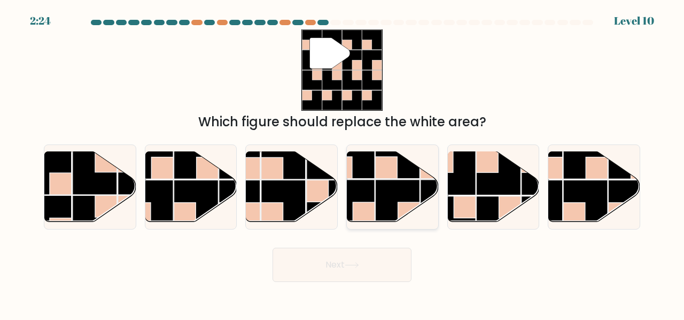
click at [367, 180] on rect at bounding box center [352, 202] width 44 height 44
click at [343, 162] on input "d." at bounding box center [342, 161] width 1 height 3
radio input "true"
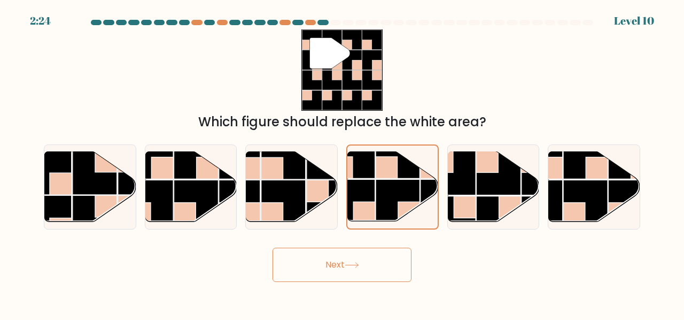
click at [361, 269] on button "Next" at bounding box center [342, 264] width 139 height 34
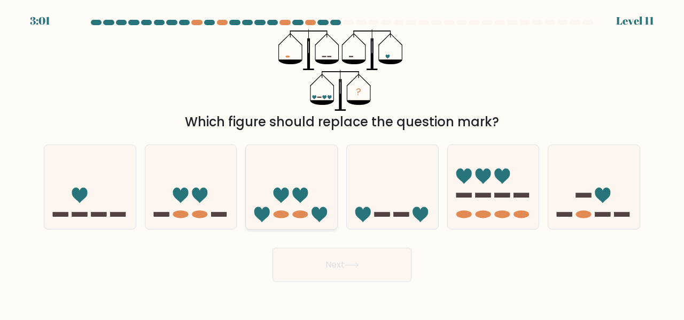
click at [258, 225] on div at bounding box center [291, 186] width 92 height 85
click at [342, 162] on input "c." at bounding box center [342, 161] width 1 height 3
radio input "true"
click at [212, 215] on rect at bounding box center [218, 214] width 15 height 4
click at [342, 162] on input "b." at bounding box center [342, 161] width 1 height 3
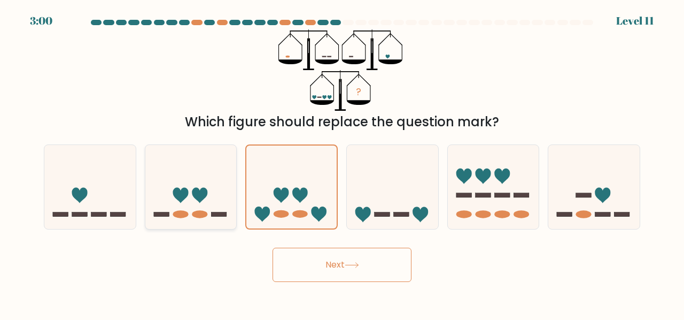
radio input "true"
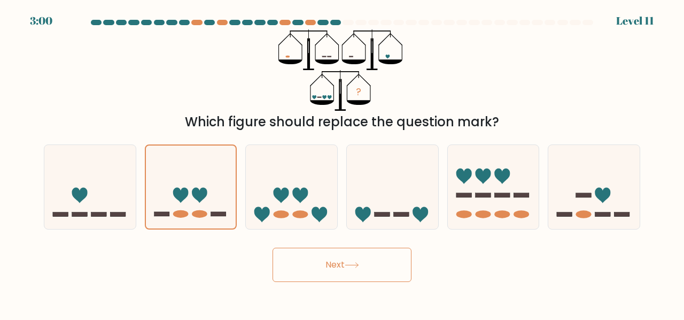
click at [313, 265] on button "Next" at bounding box center [342, 264] width 139 height 34
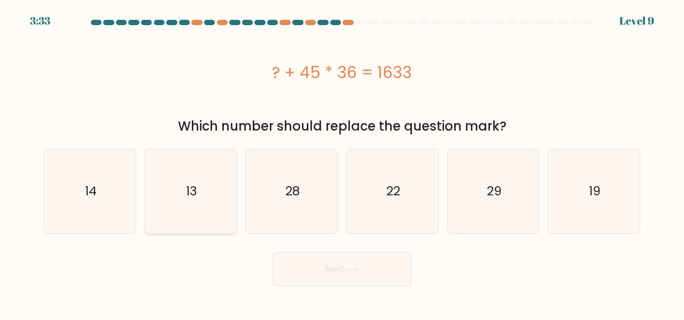
click at [173, 208] on icon "13" at bounding box center [191, 191] width 84 height 84
click at [342, 162] on input "b. 13" at bounding box center [342, 161] width 1 height 3
radio input "true"
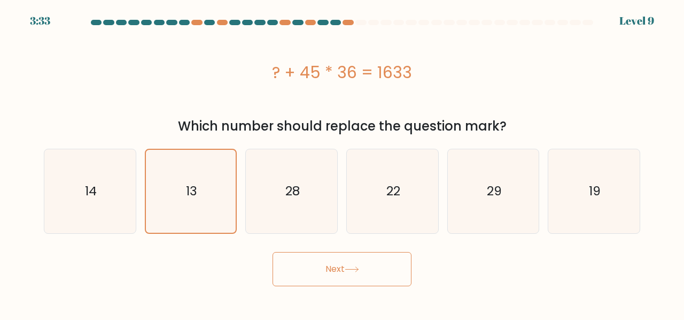
click at [335, 269] on button "Next" at bounding box center [342, 269] width 139 height 34
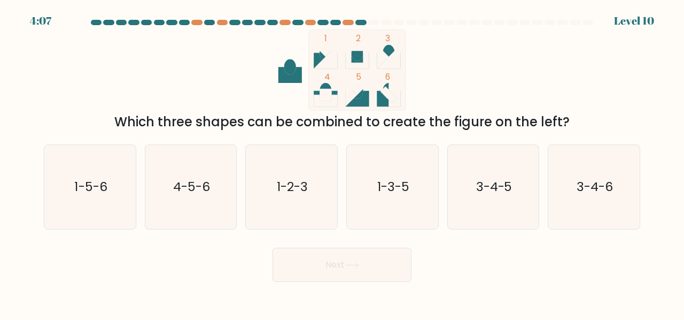
click at [324, 85] on ellipse at bounding box center [326, 91] width 12 height 16
click at [395, 188] on text "1-3-5" at bounding box center [393, 186] width 32 height 18
click at [343, 162] on input "d. 1-3-5" at bounding box center [342, 161] width 1 height 3
radio input "true"
click at [357, 258] on button "Next" at bounding box center [342, 264] width 139 height 34
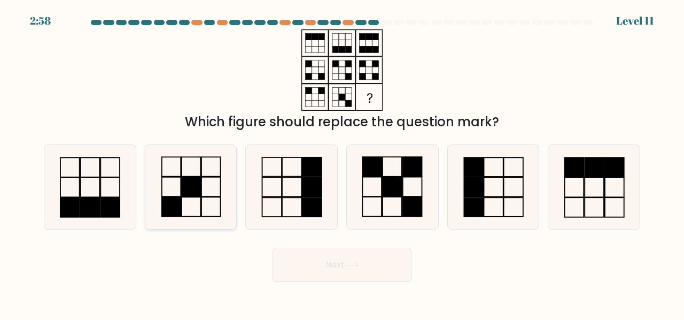
click at [205, 186] on icon at bounding box center [191, 187] width 84 height 84
click at [342, 162] on input "b." at bounding box center [342, 161] width 1 height 3
radio input "true"
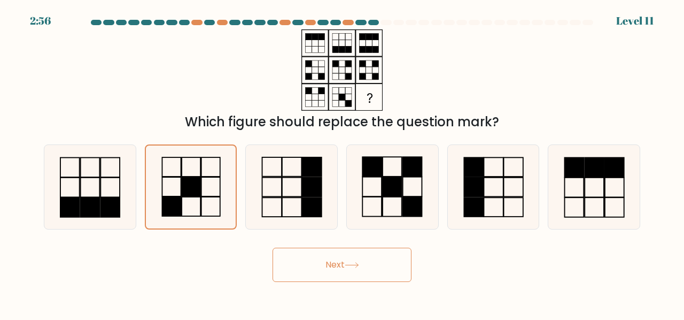
click at [328, 258] on button "Next" at bounding box center [342, 264] width 139 height 34
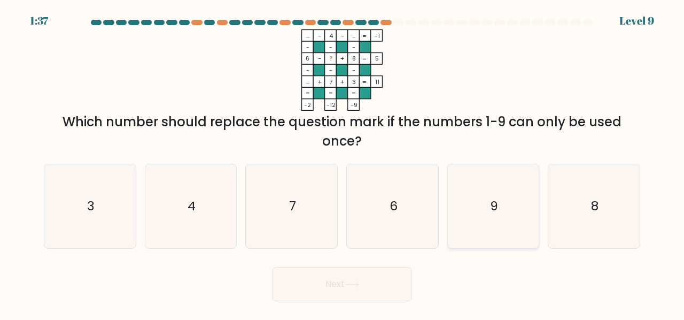
click at [519, 198] on icon "9" at bounding box center [494, 206] width 84 height 84
click at [343, 162] on input "e. 9" at bounding box center [342, 161] width 1 height 3
radio input "true"
click at [367, 291] on button "Next" at bounding box center [342, 284] width 139 height 34
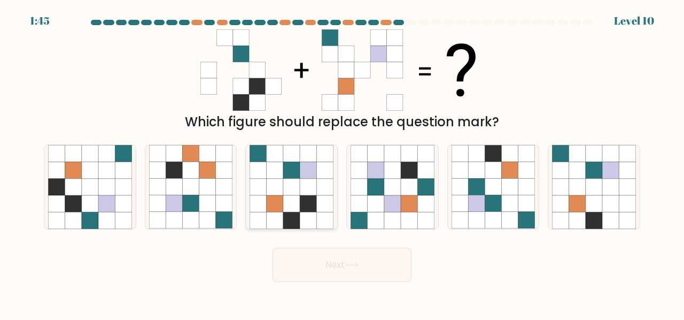
click at [266, 174] on icon at bounding box center [258, 170] width 17 height 17
click at [342, 162] on input "c." at bounding box center [342, 161] width 1 height 3
radio input "true"
click at [301, 271] on button "Next" at bounding box center [342, 264] width 139 height 34
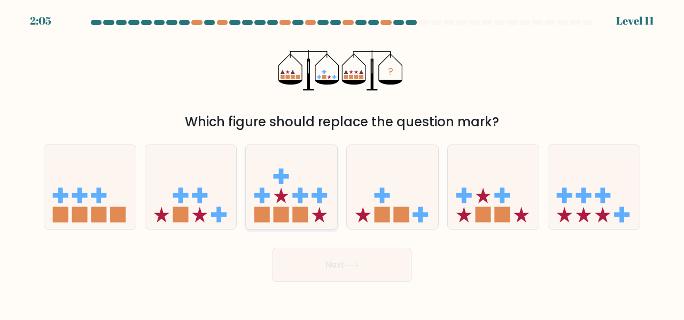
click at [309, 198] on icon at bounding box center [291, 186] width 91 height 75
click at [342, 162] on input "c." at bounding box center [342, 161] width 1 height 3
radio input "true"
click at [348, 269] on button "Next" at bounding box center [342, 264] width 139 height 34
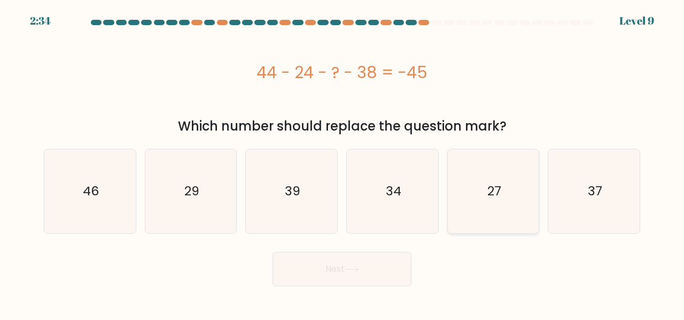
click at [506, 201] on icon "27" at bounding box center [494, 191] width 84 height 84
click at [343, 162] on input "e. 27" at bounding box center [342, 161] width 1 height 3
radio input "true"
click at [374, 261] on button "Next" at bounding box center [342, 269] width 139 height 34
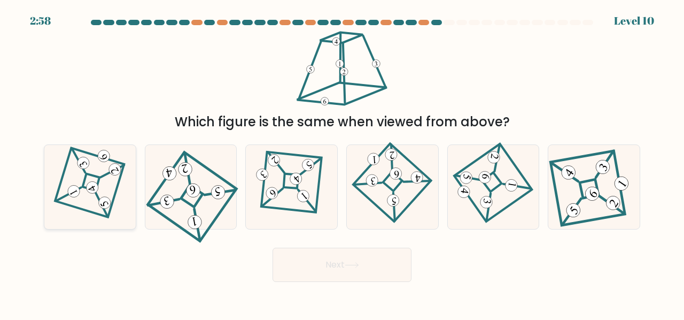
click at [112, 183] on icon at bounding box center [90, 186] width 58 height 67
click at [342, 162] on input "a." at bounding box center [342, 161] width 1 height 3
radio input "true"
click at [312, 267] on button "Next" at bounding box center [342, 264] width 139 height 34
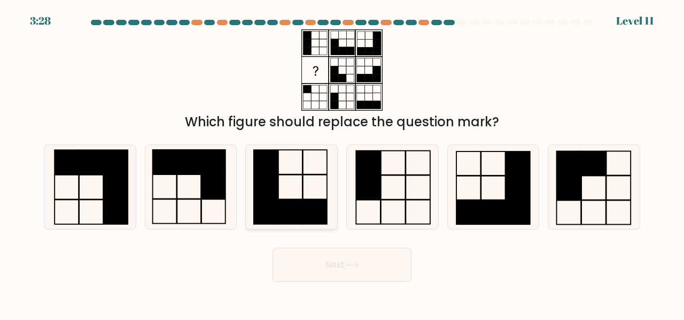
click at [288, 179] on icon at bounding box center [292, 187] width 84 height 84
click at [342, 162] on input "c." at bounding box center [342, 161] width 1 height 3
radio input "true"
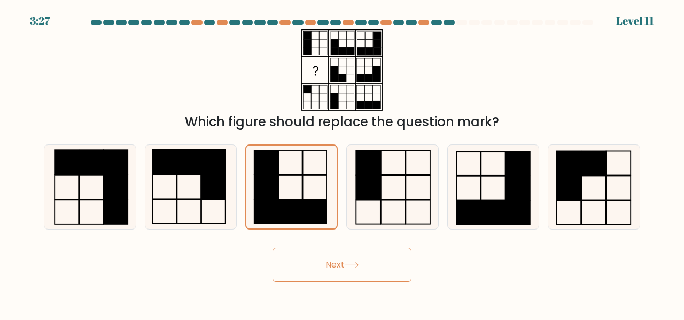
click at [324, 261] on button "Next" at bounding box center [342, 264] width 139 height 34
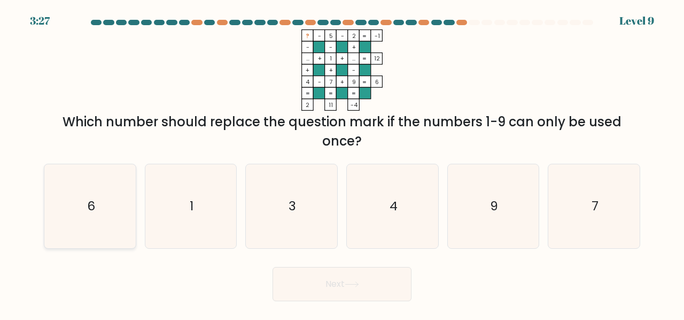
click at [112, 228] on icon "6" at bounding box center [90, 206] width 84 height 84
click at [342, 162] on input "a. 6" at bounding box center [342, 161] width 1 height 3
radio input "true"
click at [311, 304] on body "3:26 Level 9" at bounding box center [342, 160] width 684 height 320
click at [321, 290] on button "Next" at bounding box center [342, 284] width 139 height 34
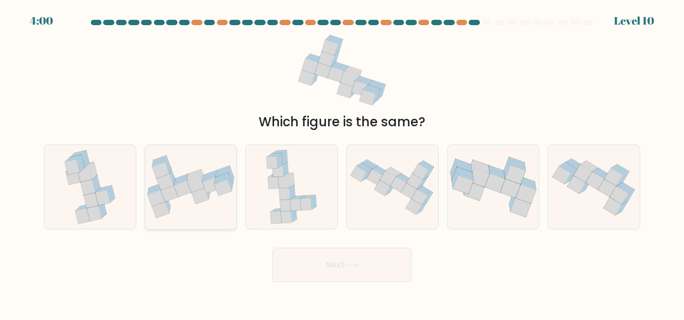
click at [186, 191] on icon at bounding box center [182, 189] width 17 height 16
click at [342, 162] on input "b." at bounding box center [342, 161] width 1 height 3
radio input "true"
click at [344, 263] on button "Next" at bounding box center [342, 264] width 139 height 34
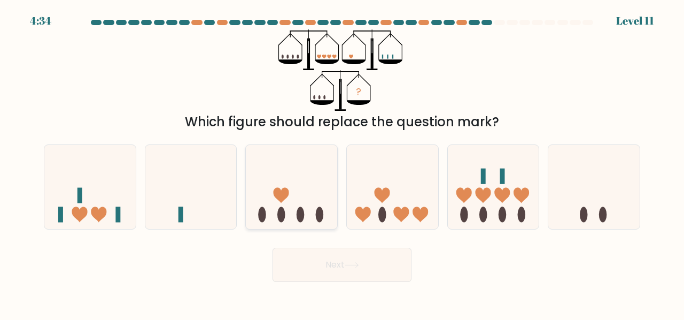
click at [277, 199] on icon at bounding box center [291, 186] width 91 height 75
click at [342, 162] on input "c." at bounding box center [342, 161] width 1 height 3
radio input "true"
click at [370, 260] on button "Next" at bounding box center [342, 264] width 139 height 34
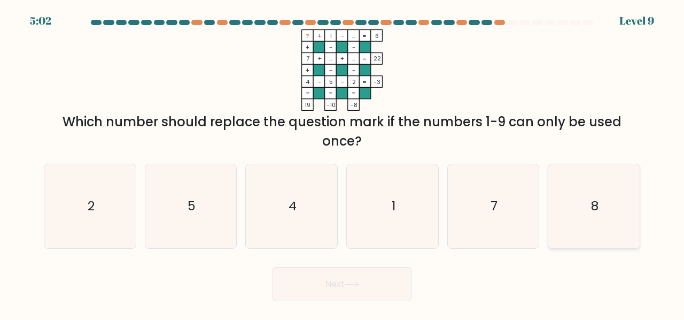
click at [585, 205] on icon "8" at bounding box center [594, 206] width 84 height 84
click at [343, 162] on input "f. 8" at bounding box center [342, 161] width 1 height 3
radio input "true"
click at [377, 286] on button "Next" at bounding box center [342, 284] width 139 height 34
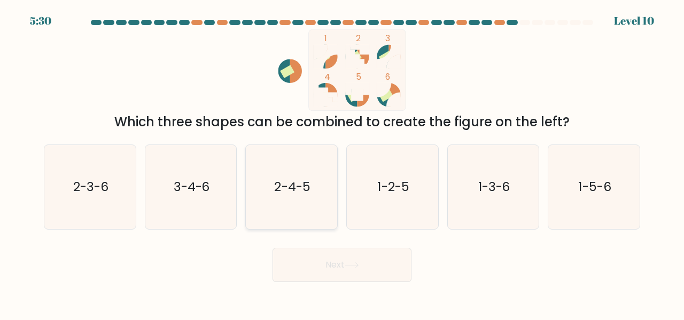
click at [300, 190] on text "2-4-5" at bounding box center [293, 186] width 36 height 18
click at [342, 162] on input "c. 2-4-5" at bounding box center [342, 161] width 1 height 3
radio input "true"
click at [341, 283] on body "5:30 Level 10" at bounding box center [342, 160] width 684 height 320
click at [331, 259] on button "Next" at bounding box center [342, 264] width 139 height 34
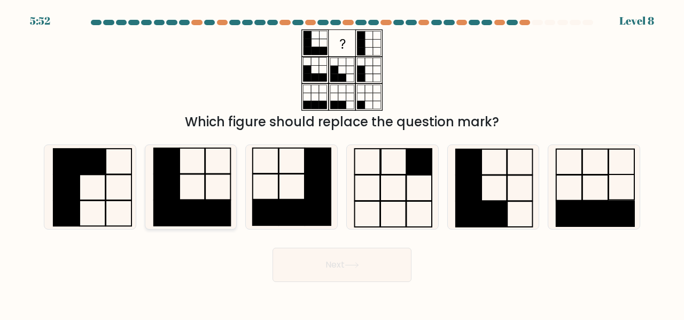
click at [212, 166] on icon at bounding box center [191, 187] width 84 height 84
click at [342, 162] on input "b." at bounding box center [342, 161] width 1 height 3
radio input "true"
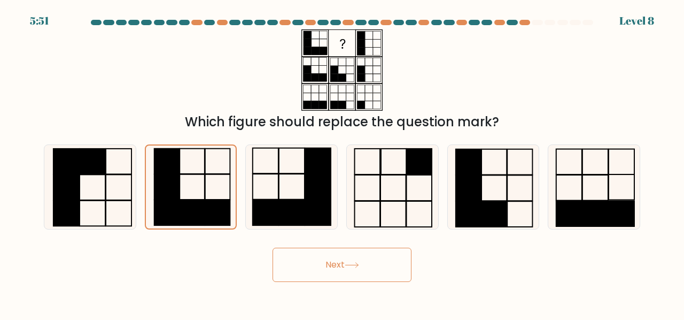
click at [341, 261] on button "Next" at bounding box center [342, 264] width 139 height 34
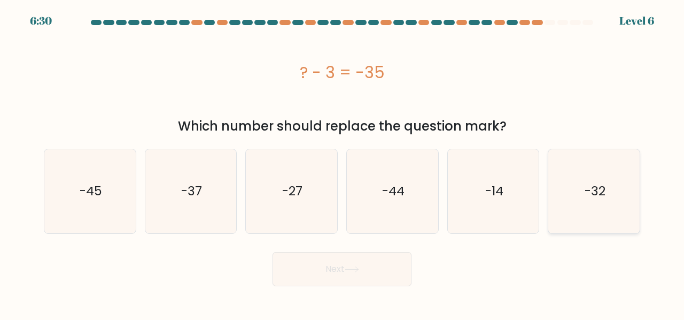
click at [568, 201] on icon "-32" at bounding box center [594, 191] width 84 height 84
click at [343, 162] on input "f. -32" at bounding box center [342, 161] width 1 height 3
radio input "true"
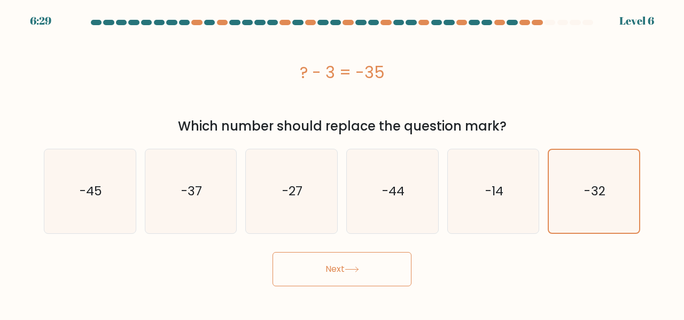
click at [375, 282] on button "Next" at bounding box center [342, 269] width 139 height 34
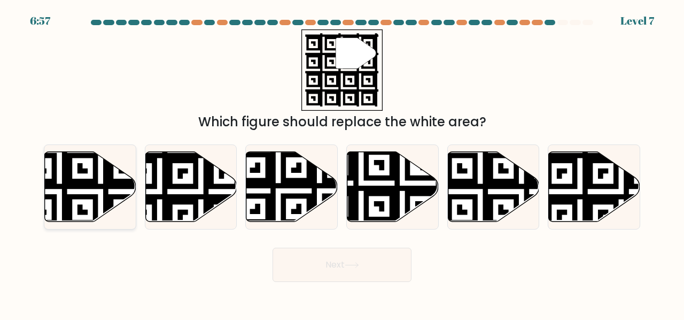
click at [71, 182] on icon at bounding box center [59, 150] width 166 height 166
click at [342, 162] on input "a." at bounding box center [342, 161] width 1 height 3
radio input "true"
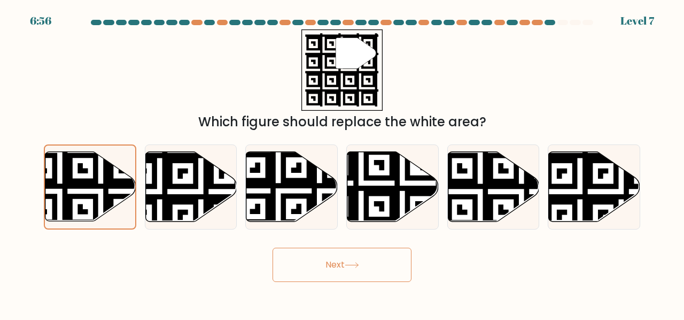
click at [320, 263] on button "Next" at bounding box center [342, 264] width 139 height 34
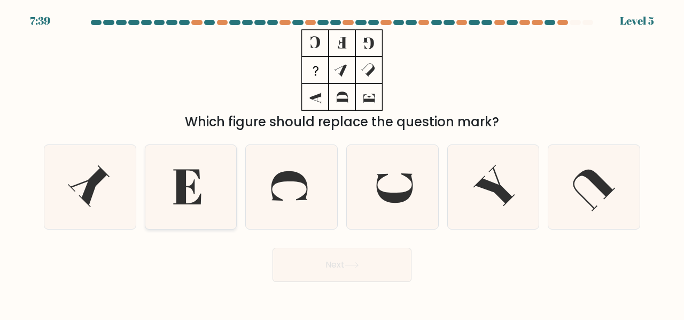
click at [198, 207] on icon at bounding box center [191, 187] width 84 height 84
click at [342, 162] on input "b." at bounding box center [342, 161] width 1 height 3
radio input "true"
click at [350, 258] on button "Next" at bounding box center [342, 264] width 139 height 34
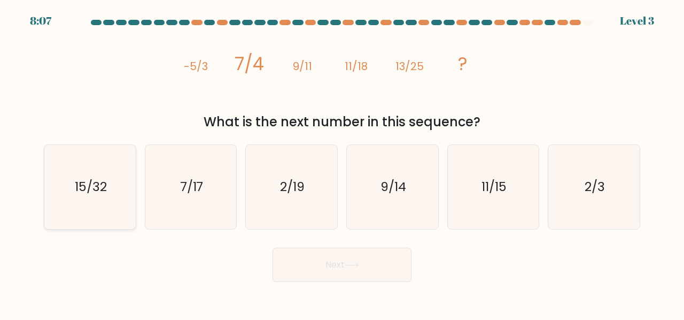
click at [74, 186] on icon "15/32" at bounding box center [90, 187] width 84 height 84
click at [342, 162] on input "a. 15/32" at bounding box center [342, 161] width 1 height 3
radio input "true"
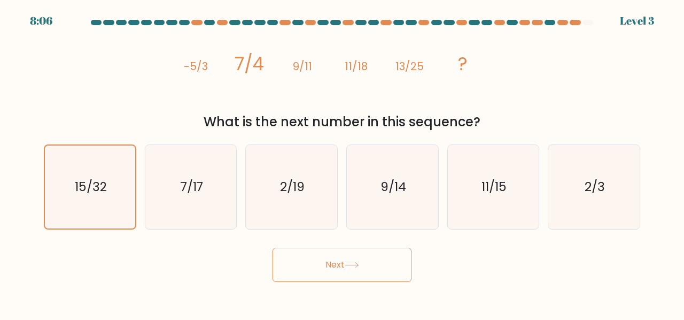
click at [318, 270] on button "Next" at bounding box center [342, 264] width 139 height 34
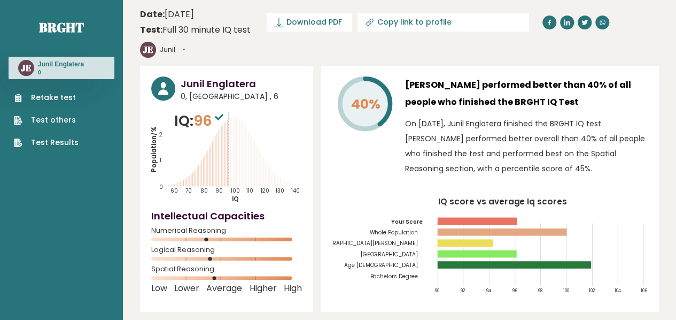
click at [46, 139] on link "Test Results" at bounding box center [46, 142] width 65 height 11
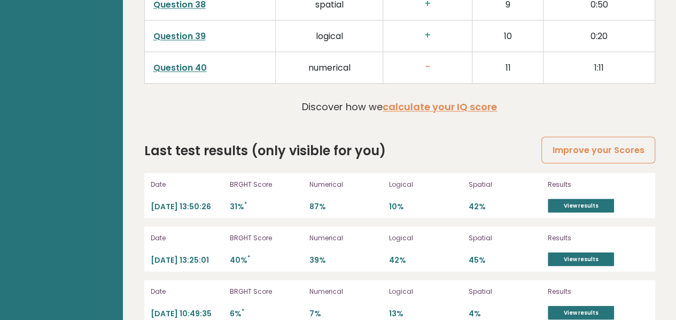
scroll to position [2917, 0]
click at [566, 251] on link "View results" at bounding box center [581, 258] width 66 height 14
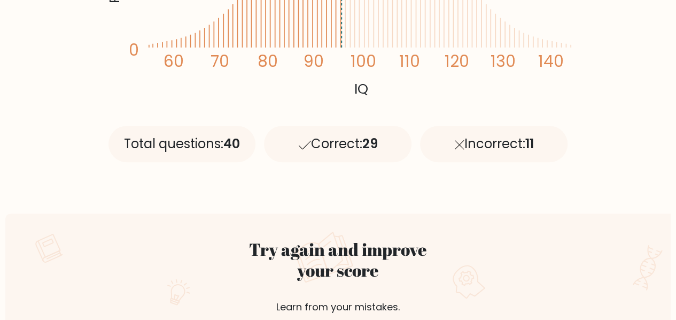
scroll to position [427, 0]
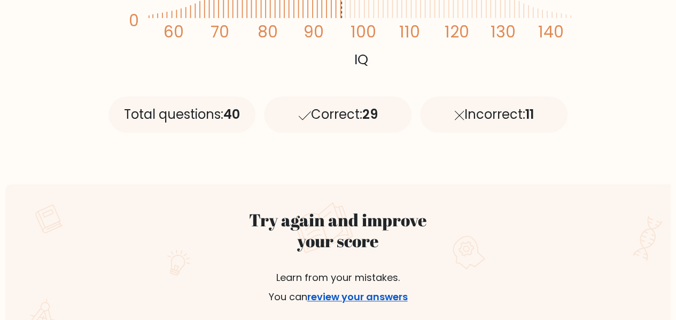
click at [376, 294] on link "review your answers" at bounding box center [357, 296] width 100 height 13
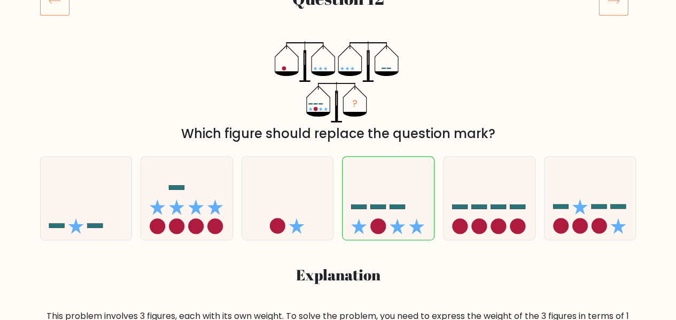
scroll to position [160, 0]
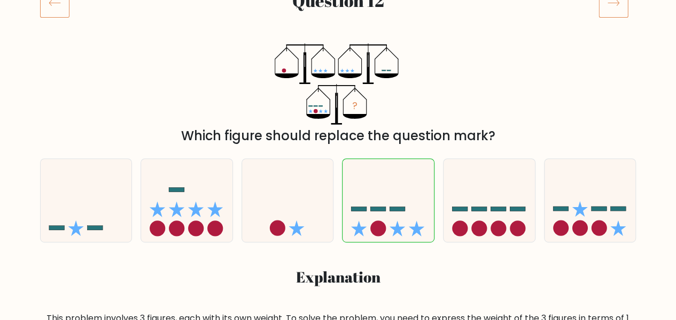
click at [612, 10] on icon at bounding box center [613, 3] width 30 height 30
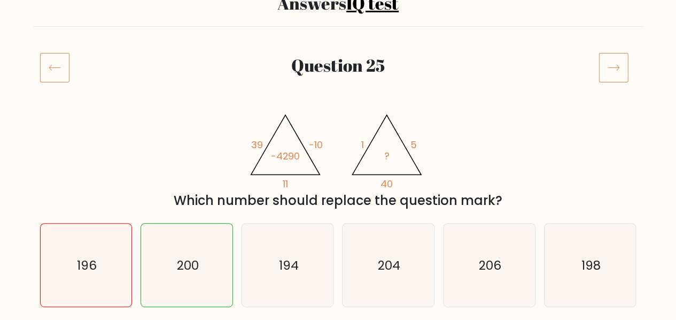
scroll to position [53, 0]
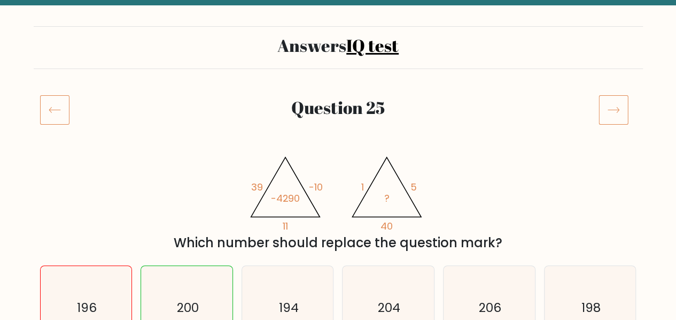
drag, startPoint x: 607, startPoint y: 89, endPoint x: 618, endPoint y: 103, distance: 18.0
click at [619, 106] on icon at bounding box center [613, 110] width 30 height 30
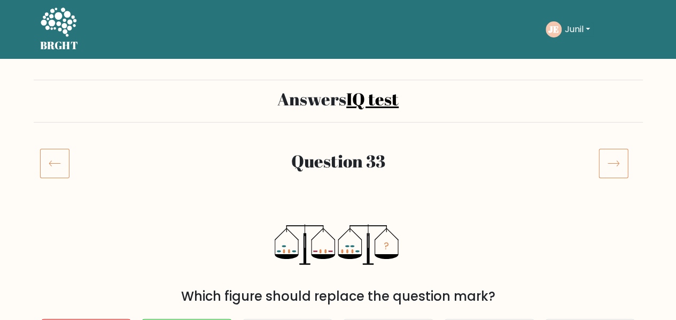
click at [574, 35] on button "Junil" at bounding box center [578, 29] width 32 height 14
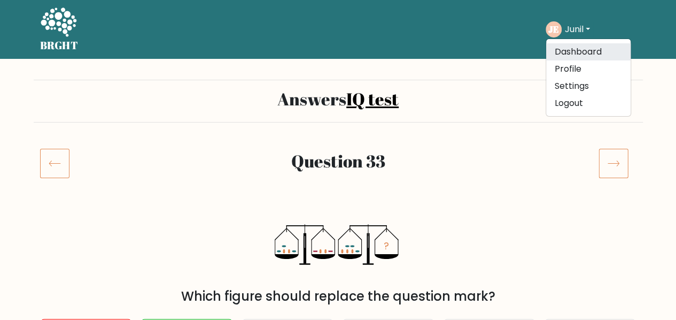
click at [580, 53] on link "Dashboard" at bounding box center [588, 51] width 84 height 17
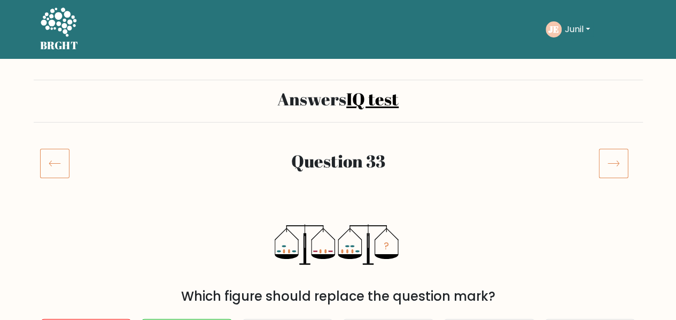
scroll to position [210, 0]
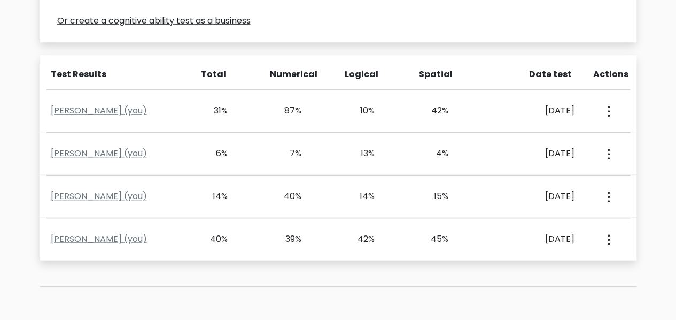
scroll to position [744, 0]
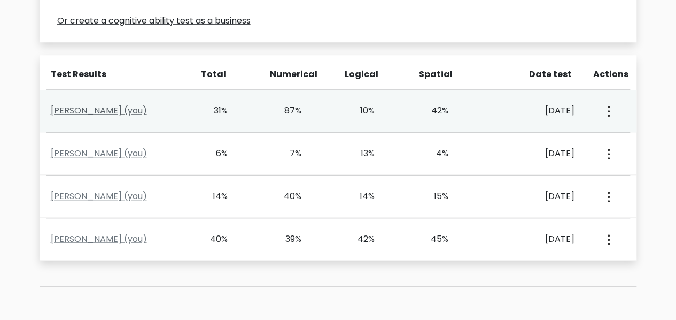
click at [97, 112] on link "Junil Englatera (you)" at bounding box center [99, 110] width 96 height 12
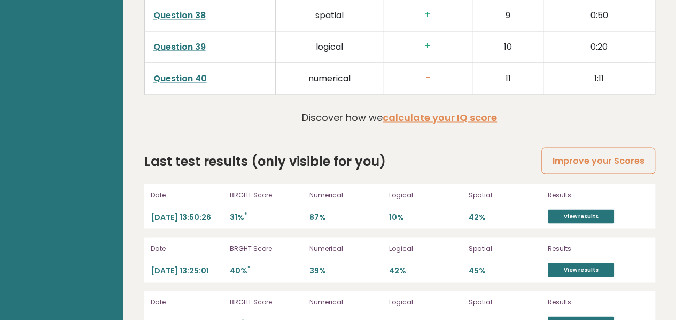
scroll to position [2917, 0]
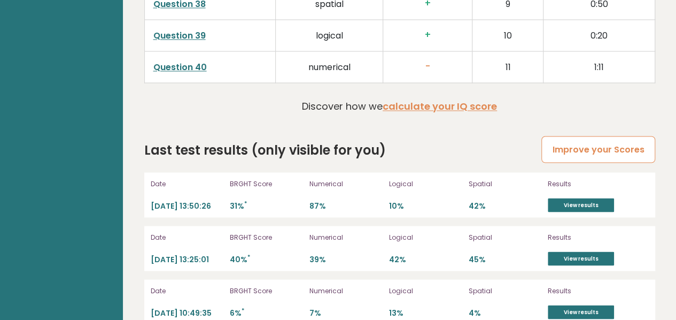
click at [565, 136] on link "Improve your Scores" at bounding box center [597, 149] width 113 height 27
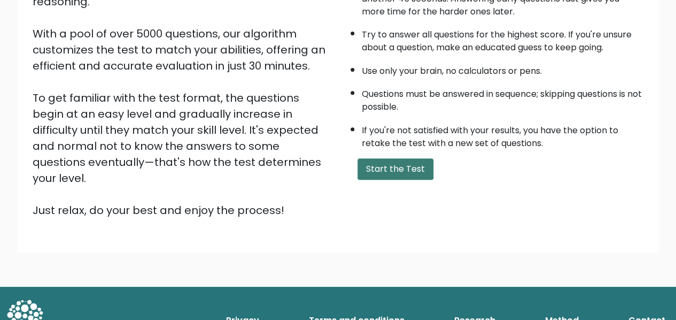
scroll to position [748, 0]
click at [400, 174] on button "Start the Test" at bounding box center [395, 168] width 76 height 21
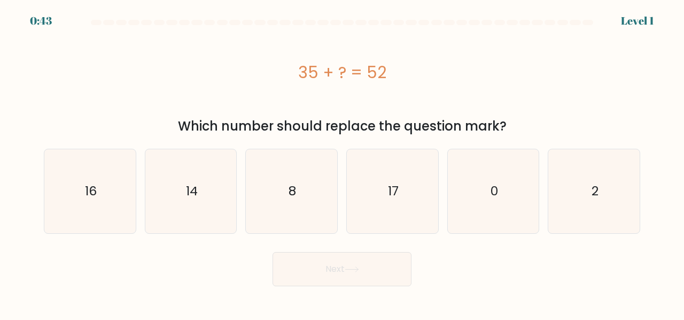
scroll to position [744, 0]
click at [377, 176] on icon "17" at bounding box center [393, 191] width 84 height 84
click at [343, 162] on input "d. 17" at bounding box center [342, 161] width 1 height 3
radio input "true"
click at [347, 274] on button "Next" at bounding box center [342, 269] width 139 height 34
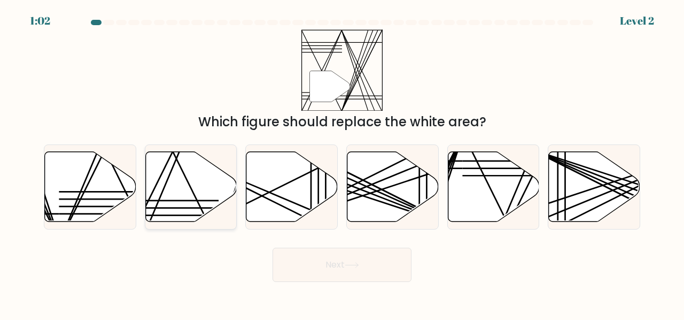
click at [181, 204] on icon at bounding box center [190, 186] width 91 height 70
click at [342, 162] on input "b." at bounding box center [342, 161] width 1 height 3
radio input "true"
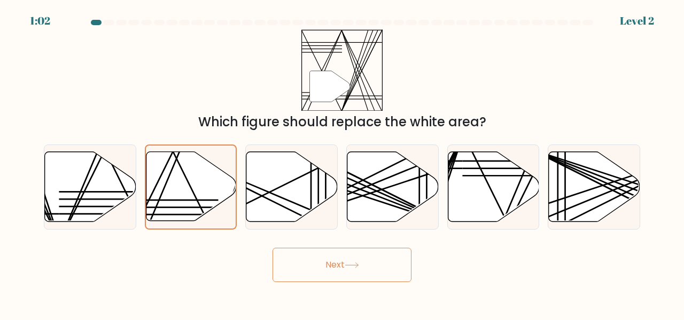
click at [314, 266] on button "Next" at bounding box center [342, 264] width 139 height 34
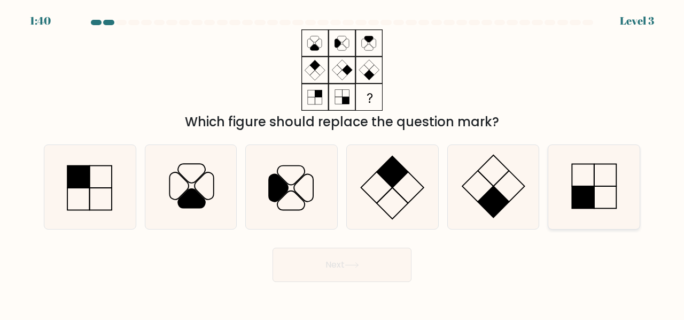
click at [583, 219] on icon at bounding box center [594, 187] width 84 height 84
click at [343, 162] on input "f." at bounding box center [342, 161] width 1 height 3
radio input "true"
click at [347, 272] on button "Next" at bounding box center [342, 264] width 139 height 34
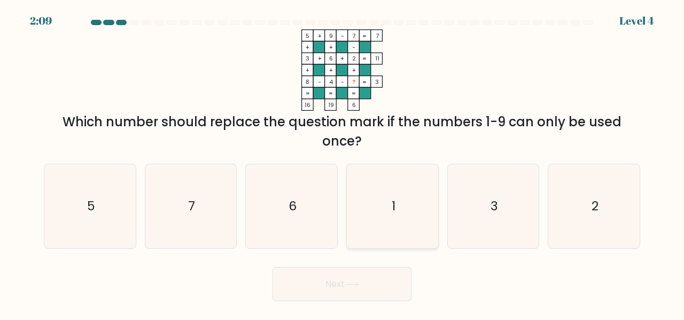
click at [391, 191] on icon "1" at bounding box center [393, 206] width 84 height 84
click at [343, 162] on input "d. 1" at bounding box center [342, 161] width 1 height 3
radio input "true"
click at [370, 286] on button "Next" at bounding box center [342, 284] width 139 height 34
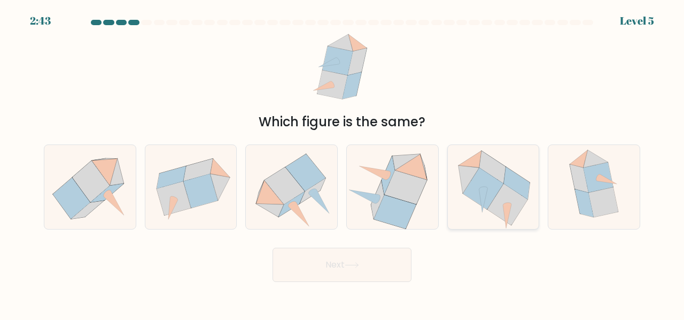
click at [499, 183] on icon at bounding box center [483, 189] width 40 height 42
click at [343, 162] on input "e." at bounding box center [342, 161] width 1 height 3
radio input "true"
click at [354, 263] on icon at bounding box center [352, 265] width 14 height 6
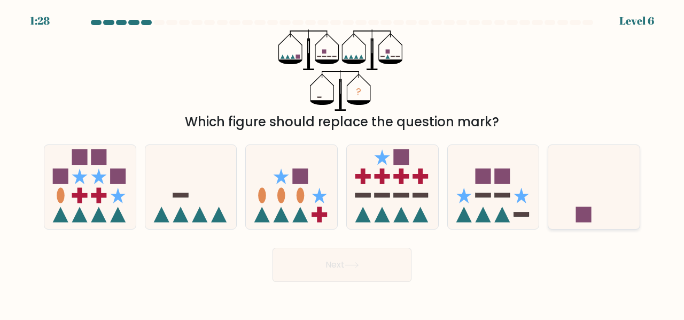
click at [586, 193] on icon at bounding box center [593, 186] width 91 height 75
click at [343, 162] on input "f." at bounding box center [342, 161] width 1 height 3
radio input "true"
click at [355, 268] on button "Next" at bounding box center [342, 264] width 139 height 34
click at [207, 77] on div "? Which figure should replace the question mark?" at bounding box center [341, 80] width 609 height 102
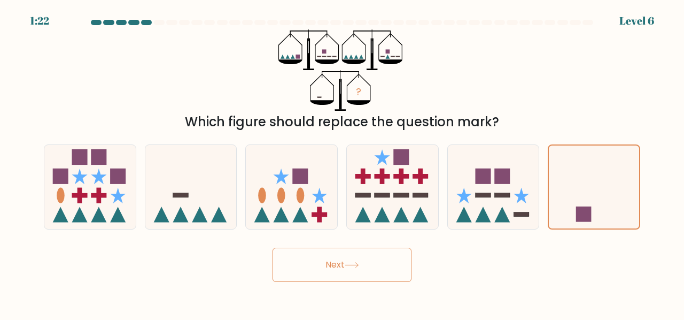
click at [312, 263] on button "Next" at bounding box center [342, 264] width 139 height 34
click at [592, 193] on icon at bounding box center [594, 187] width 90 height 75
click at [343, 162] on input "f." at bounding box center [342, 161] width 1 height 3
click at [514, 183] on icon at bounding box center [493, 186] width 91 height 75
click at [343, 162] on input "e." at bounding box center [342, 161] width 1 height 3
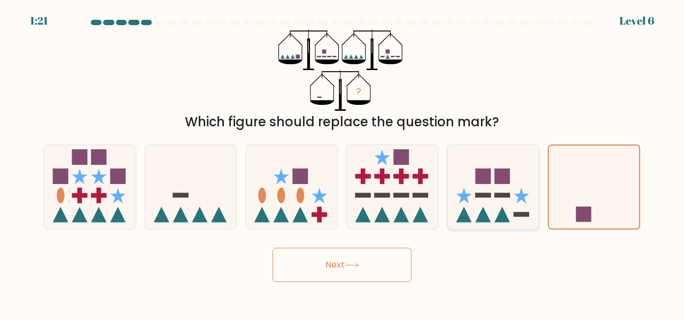
radio input "true"
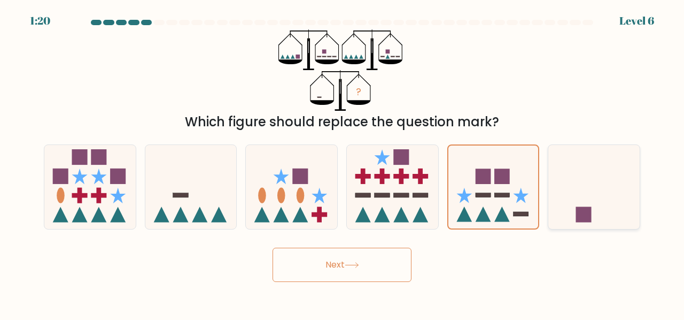
click at [581, 181] on icon at bounding box center [593, 186] width 91 height 75
click at [343, 162] on input "f." at bounding box center [342, 161] width 1 height 3
radio input "true"
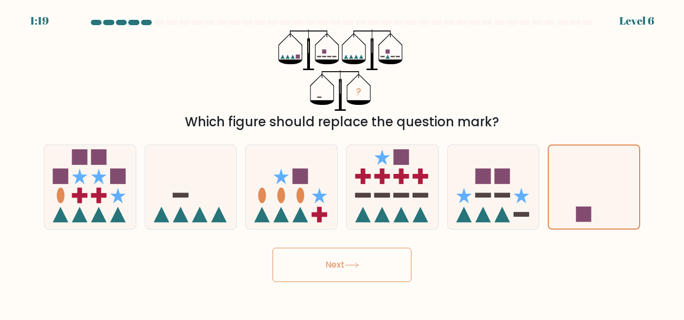
click at [353, 261] on button "Next" at bounding box center [342, 264] width 139 height 34
click at [153, 195] on icon at bounding box center [190, 186] width 91 height 75
click at [342, 162] on input "b." at bounding box center [342, 161] width 1 height 3
radio input "true"
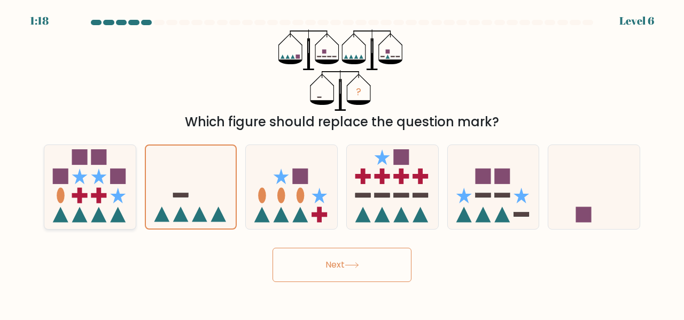
click at [102, 180] on icon at bounding box center [98, 175] width 15 height 15
click at [342, 162] on input "a." at bounding box center [342, 161] width 1 height 3
radio input "true"
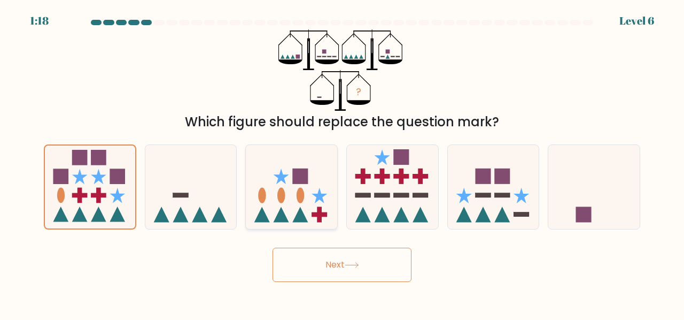
click at [297, 179] on rect at bounding box center [300, 175] width 15 height 15
click at [342, 162] on input "c." at bounding box center [342, 161] width 1 height 3
radio input "true"
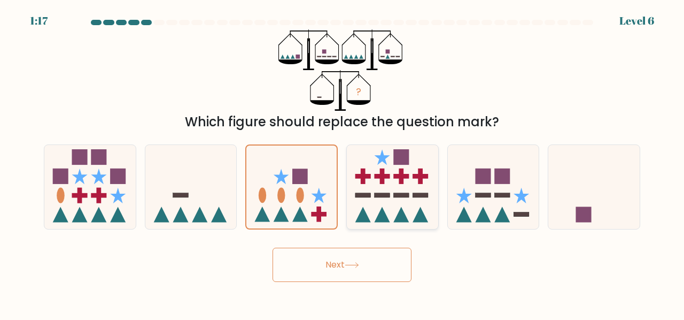
click at [414, 179] on icon at bounding box center [392, 186] width 91 height 75
click at [343, 162] on input "d." at bounding box center [342, 161] width 1 height 3
radio input "true"
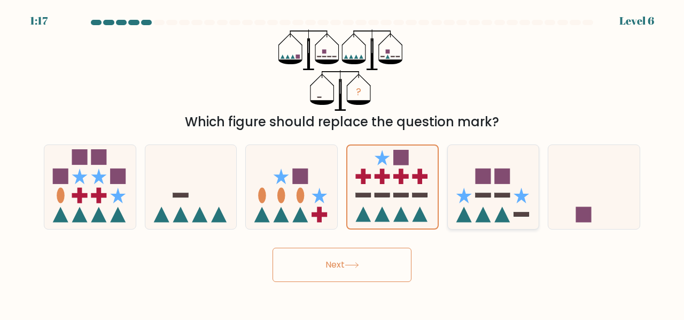
click at [514, 199] on icon at bounding box center [493, 186] width 91 height 75
click at [343, 162] on input "e." at bounding box center [342, 161] width 1 height 3
radio input "true"
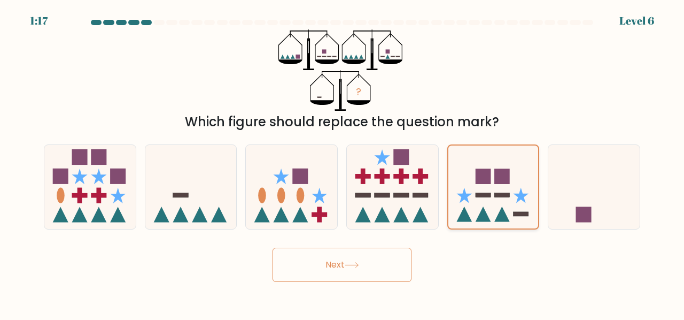
click at [565, 200] on icon at bounding box center [593, 186] width 91 height 75
click at [343, 162] on input "f." at bounding box center [342, 161] width 1 height 3
radio input "true"
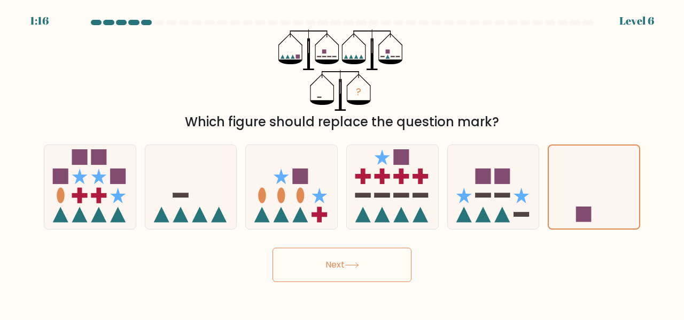
click at [353, 268] on button "Next" at bounding box center [342, 264] width 139 height 34
drag, startPoint x: 353, startPoint y: 268, endPoint x: 338, endPoint y: 277, distance: 17.5
drag, startPoint x: 338, startPoint y: 277, endPoint x: 315, endPoint y: 264, distance: 25.8
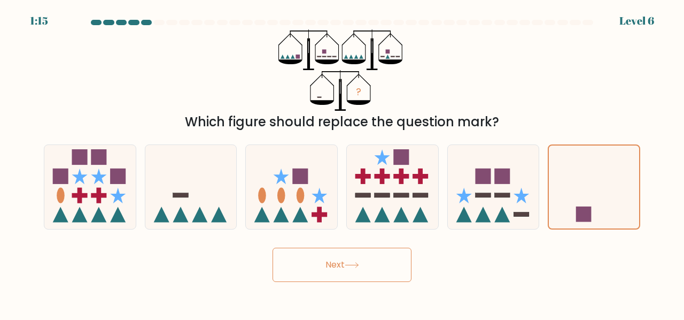
click at [315, 270] on button "Next" at bounding box center [342, 264] width 139 height 34
click at [579, 204] on icon at bounding box center [593, 186] width 91 height 75
click at [343, 162] on input "f." at bounding box center [342, 161] width 1 height 3
radio input "true"
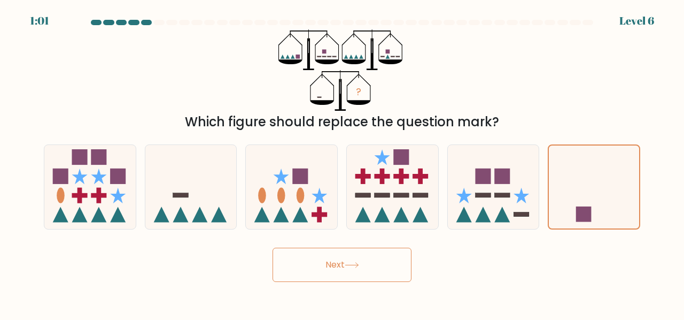
click at [369, 279] on button "Next" at bounding box center [342, 264] width 139 height 34
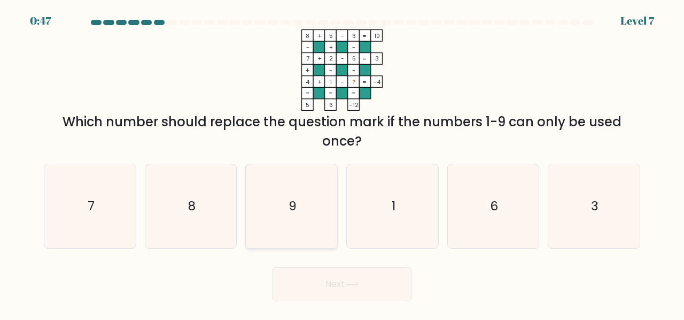
click at [290, 188] on icon "9" at bounding box center [292, 206] width 84 height 84
click at [342, 162] on input "c. 9" at bounding box center [342, 161] width 1 height 3
radio input "true"
click at [364, 289] on button "Next" at bounding box center [342, 284] width 139 height 34
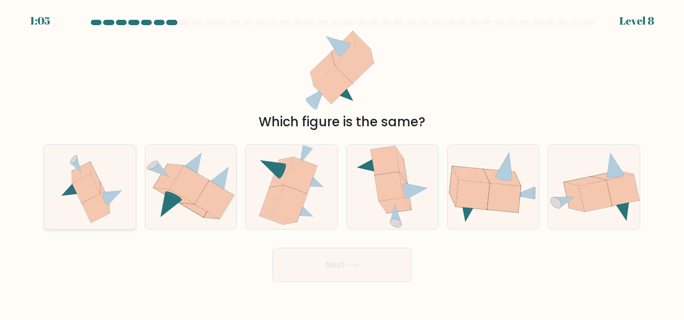
click at [91, 198] on icon at bounding box center [95, 207] width 28 height 29
click at [342, 162] on input "a." at bounding box center [342, 161] width 1 height 3
radio input "true"
click at [331, 267] on button "Next" at bounding box center [342, 264] width 139 height 34
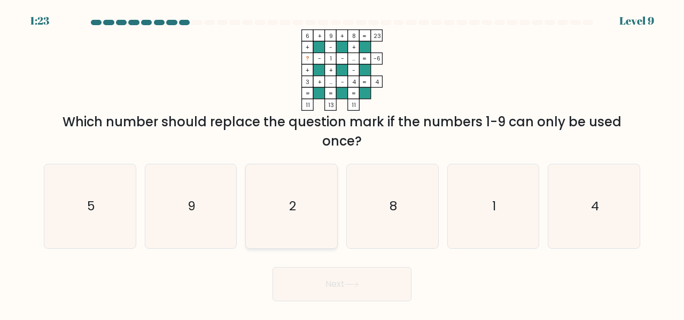
click at [298, 208] on icon "2" at bounding box center [292, 206] width 84 height 84
click at [342, 162] on input "c. 2" at bounding box center [342, 161] width 1 height 3
radio input "true"
click at [325, 279] on button "Next" at bounding box center [342, 284] width 139 height 34
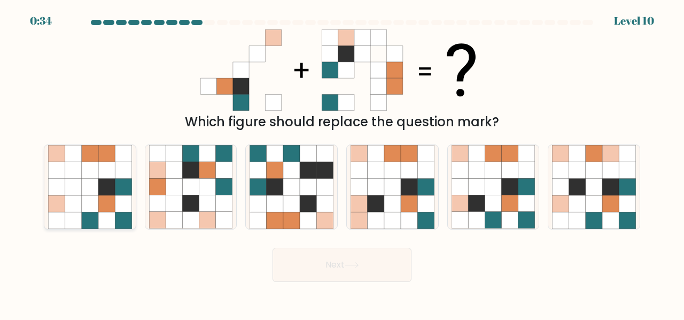
click at [126, 188] on icon at bounding box center [123, 186] width 17 height 17
click at [342, 162] on input "a." at bounding box center [342, 161] width 1 height 3
radio input "true"
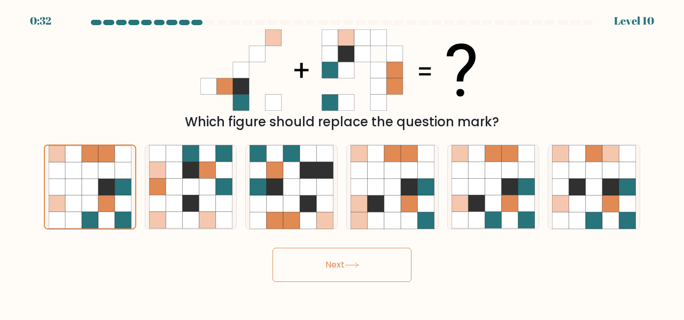
click at [308, 253] on button "Next" at bounding box center [342, 264] width 139 height 34
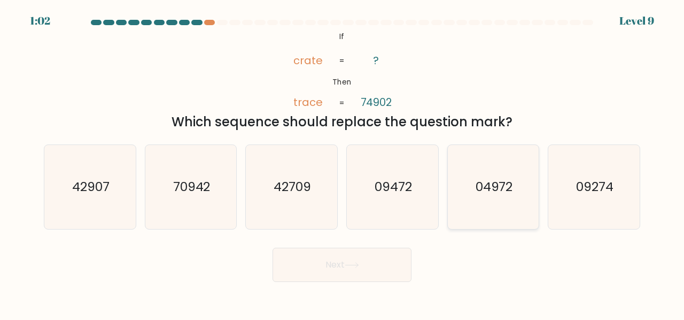
click at [486, 202] on icon "04972" at bounding box center [494, 187] width 84 height 84
click at [343, 162] on input "e. 04972" at bounding box center [342, 161] width 1 height 3
radio input "true"
click at [341, 269] on button "Next" at bounding box center [342, 264] width 139 height 34
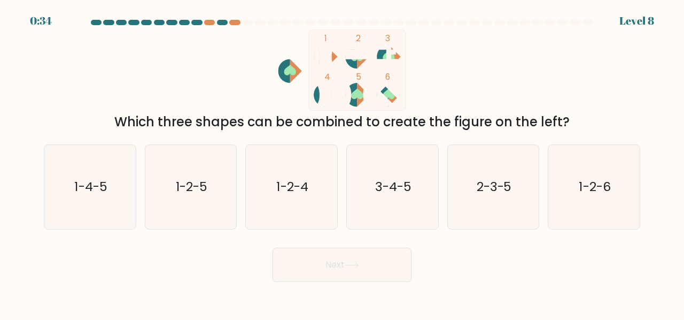
scroll to position [744, 0]
click at [361, 100] on icon at bounding box center [363, 95] width 12 height 24
click at [110, 183] on icon "1-4-5" at bounding box center [90, 187] width 84 height 84
click at [342, 162] on input "a. 1-4-5" at bounding box center [342, 161] width 1 height 3
radio input "true"
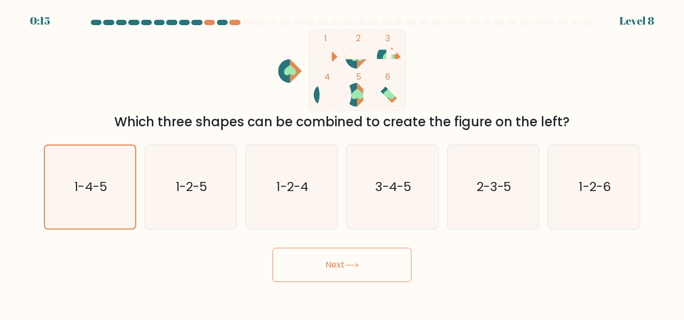
click at [309, 265] on button "Next" at bounding box center [342, 264] width 139 height 34
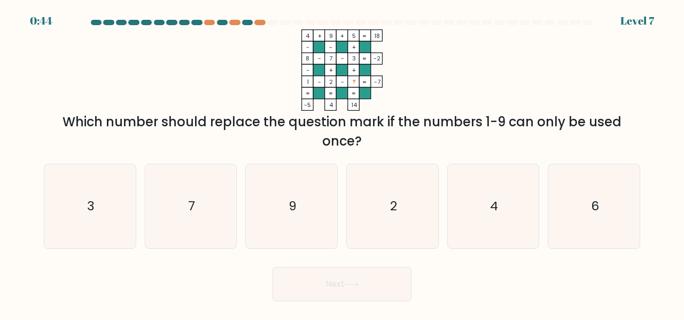
scroll to position [744, 0]
click at [656, 191] on form at bounding box center [342, 160] width 684 height 281
click at [594, 211] on text "6" at bounding box center [595, 206] width 8 height 18
click at [343, 162] on input "f. 6" at bounding box center [342, 161] width 1 height 3
radio input "true"
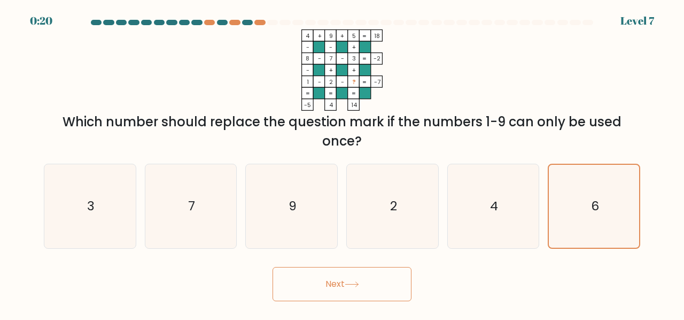
click at [372, 292] on button "Next" at bounding box center [342, 284] width 139 height 34
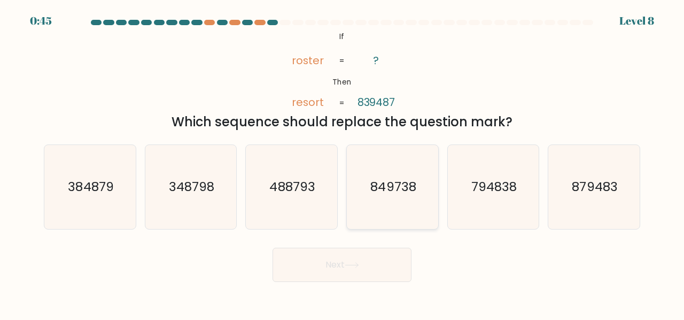
drag, startPoint x: 380, startPoint y: 202, endPoint x: 370, endPoint y: 226, distance: 25.8
click at [380, 202] on icon "849738" at bounding box center [393, 187] width 84 height 84
click at [343, 162] on input "d. 849738" at bounding box center [342, 161] width 1 height 3
radio input "true"
click at [350, 282] on body "0:44 Level 8 If" at bounding box center [342, 160] width 684 height 320
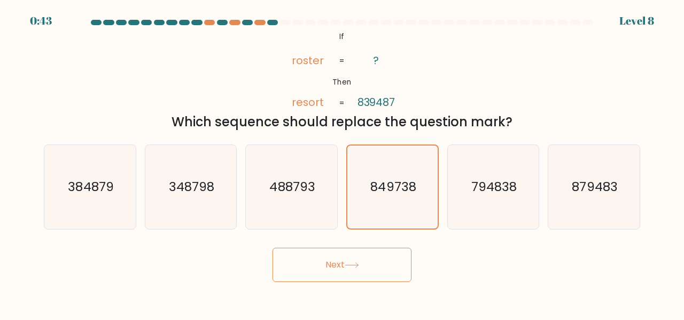
click at [349, 271] on button "Next" at bounding box center [342, 264] width 139 height 34
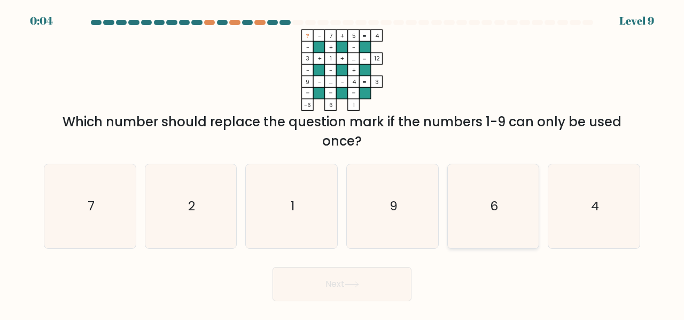
click at [469, 191] on icon "6" at bounding box center [494, 206] width 84 height 84
click at [343, 162] on input "e. 6" at bounding box center [342, 161] width 1 height 3
radio input "true"
click at [325, 285] on button "Next" at bounding box center [342, 284] width 139 height 34
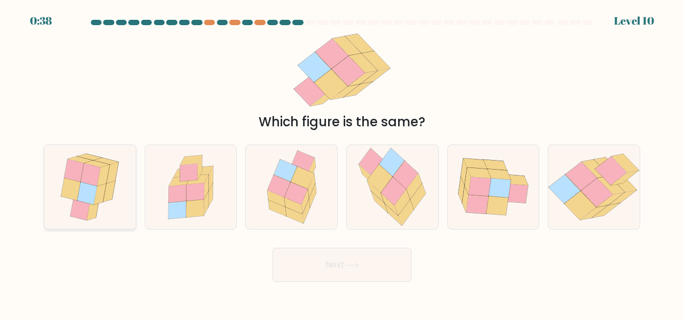
click at [93, 181] on icon at bounding box center [91, 174] width 20 height 22
click at [342, 162] on input "a." at bounding box center [342, 161] width 1 height 3
radio input "true"
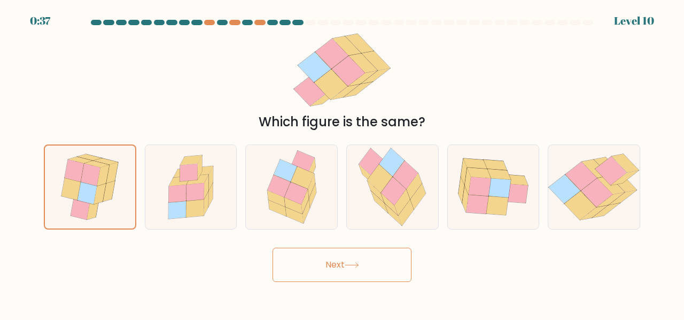
click at [352, 270] on button "Next" at bounding box center [342, 264] width 139 height 34
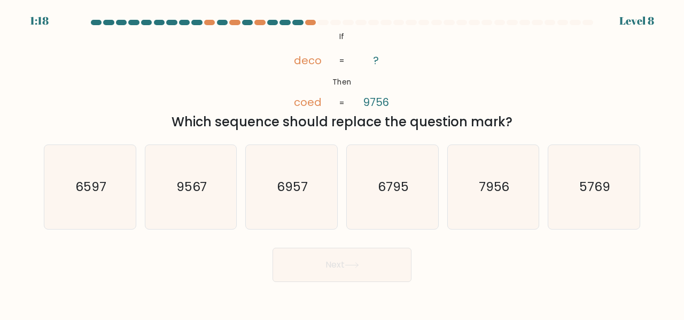
click at [39, 20] on div at bounding box center [341, 25] width 609 height 10
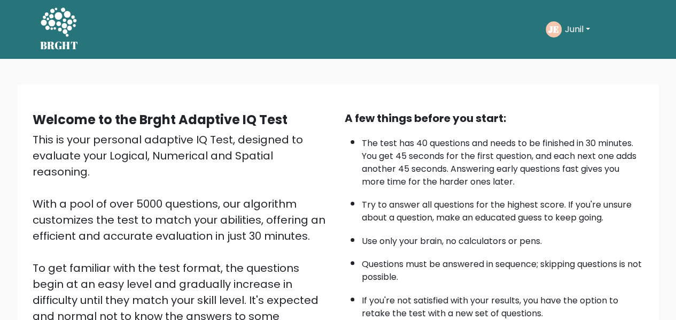
scroll to position [748, 0]
click at [572, 27] on button "Junil" at bounding box center [578, 29] width 32 height 14
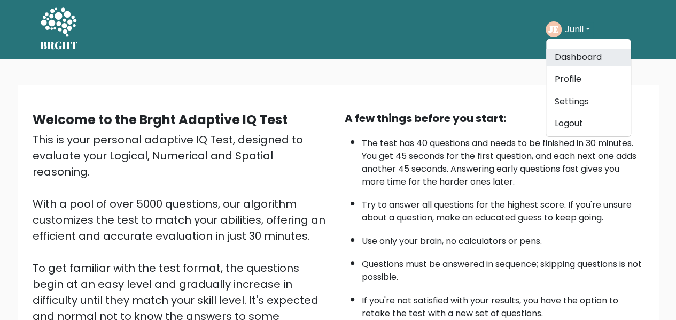
click at [580, 59] on link "Dashboard" at bounding box center [588, 57] width 84 height 17
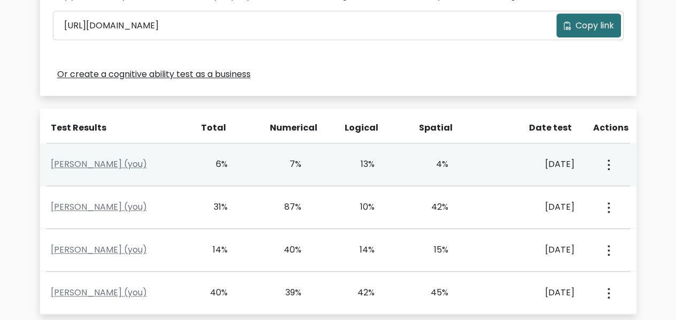
scroll to position [430, 0]
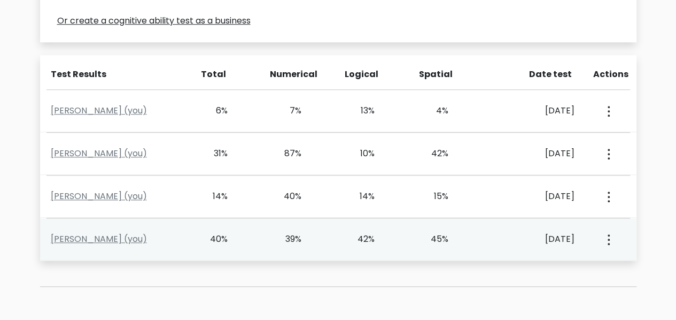
click at [595, 238] on div "View Profile" at bounding box center [607, 238] width 36 height 33
click at [608, 240] on icon "button" at bounding box center [609, 239] width 2 height 11
click at [572, 268] on link "View Profile" at bounding box center [568, 269] width 84 height 17
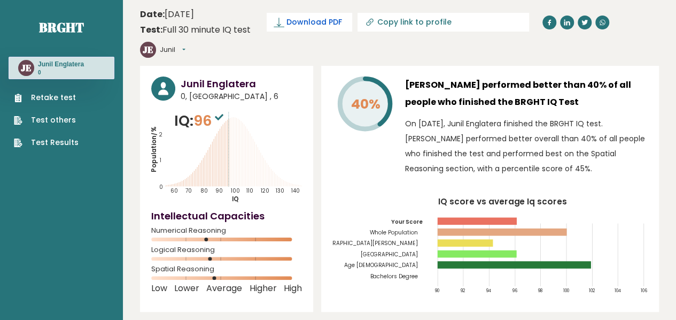
click at [315, 23] on span "Download PDF" at bounding box center [314, 22] width 56 height 11
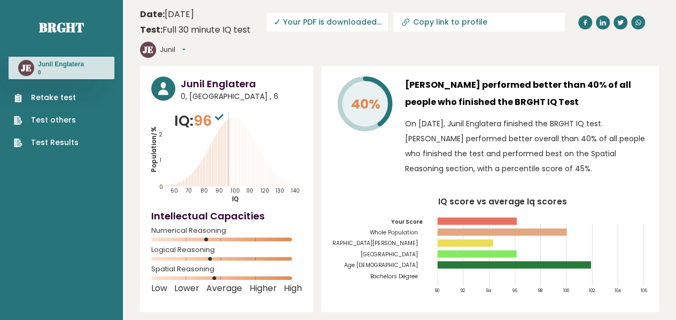
drag, startPoint x: 657, startPoint y: 103, endPoint x: 663, endPoint y: 10, distance: 93.7
